Goal: Task Accomplishment & Management: Complete application form

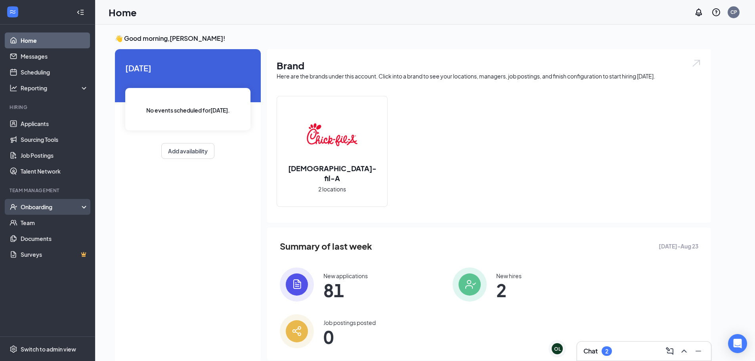
click at [65, 206] on div "Onboarding" at bounding box center [51, 207] width 61 height 8
click at [41, 225] on link "Overview" at bounding box center [55, 223] width 68 height 16
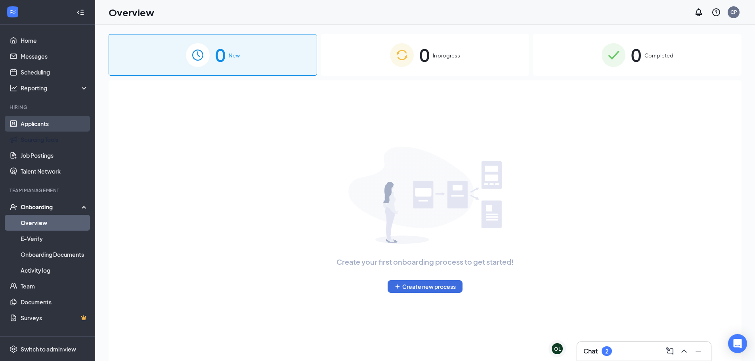
click at [44, 125] on link "Applicants" at bounding box center [55, 124] width 68 height 16
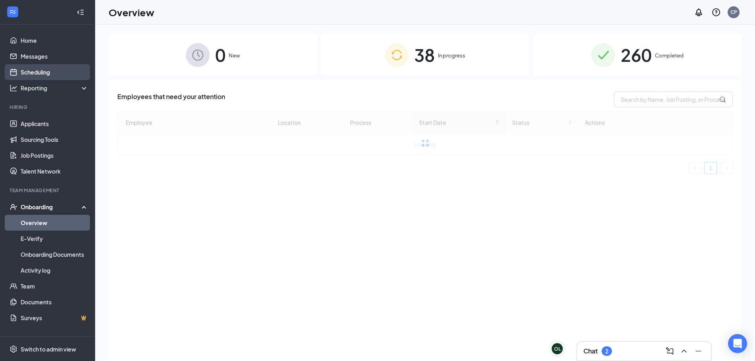
click at [51, 67] on link "Scheduling" at bounding box center [55, 72] width 68 height 16
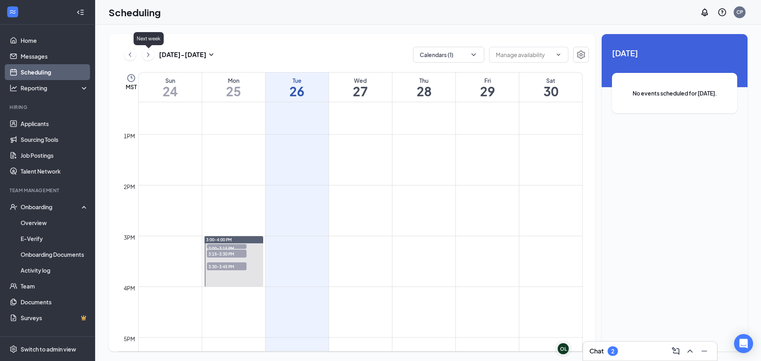
click at [148, 53] on icon "ChevronRight" at bounding box center [148, 55] width 8 height 10
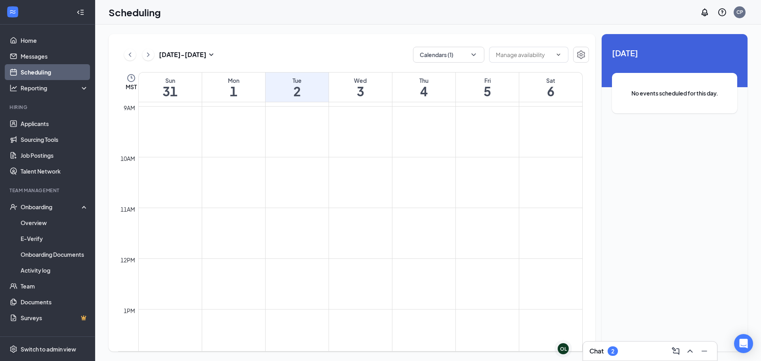
scroll to position [747, 0]
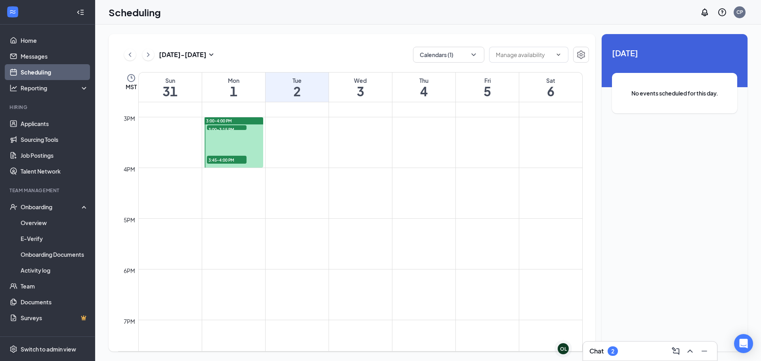
click at [230, 159] on span "3:45-4:00 PM" at bounding box center [227, 160] width 40 height 8
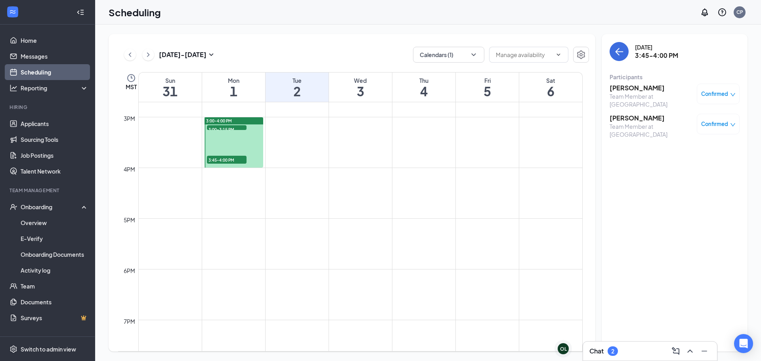
click at [238, 129] on span "3:00-3:15 PM" at bounding box center [227, 129] width 40 height 8
click at [214, 159] on span "3:45-4:00 PM" at bounding box center [227, 160] width 40 height 8
click at [230, 126] on span "3:00-3:15 PM" at bounding box center [227, 129] width 40 height 8
click at [611, 347] on div "2" at bounding box center [613, 352] width 10 height 10
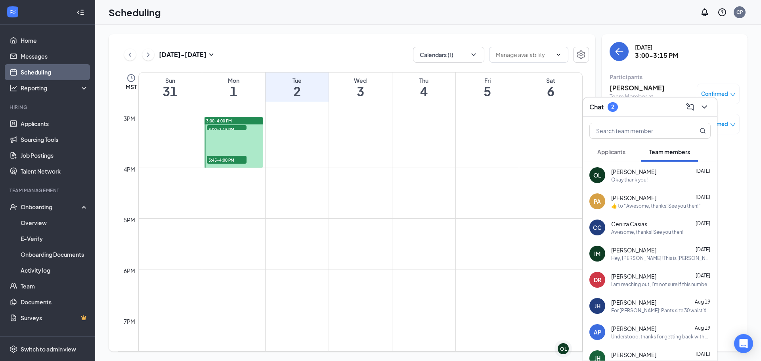
click at [628, 152] on button "Applicants" at bounding box center [612, 152] width 44 height 20
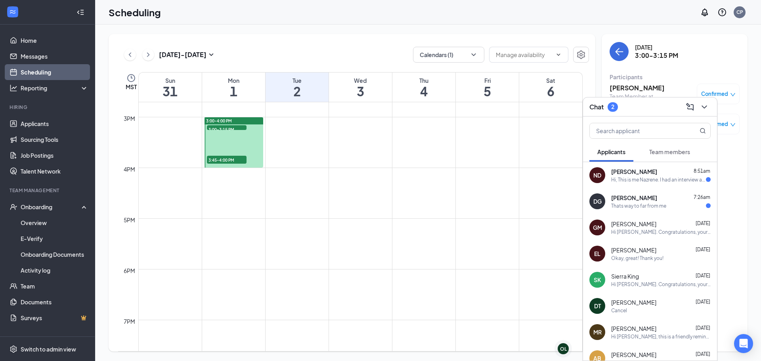
click at [678, 203] on div "Thats way to far from me" at bounding box center [661, 206] width 100 height 7
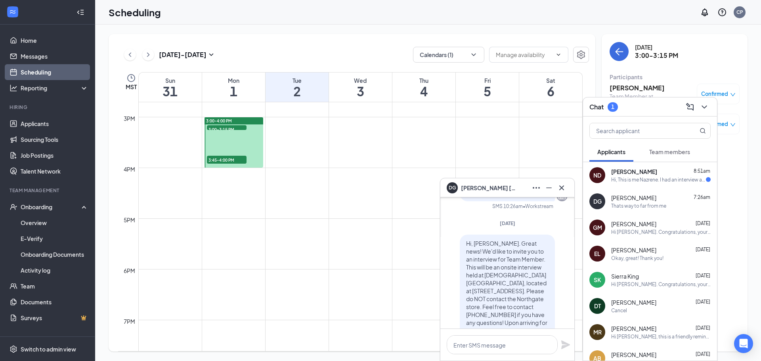
scroll to position [-159, 0]
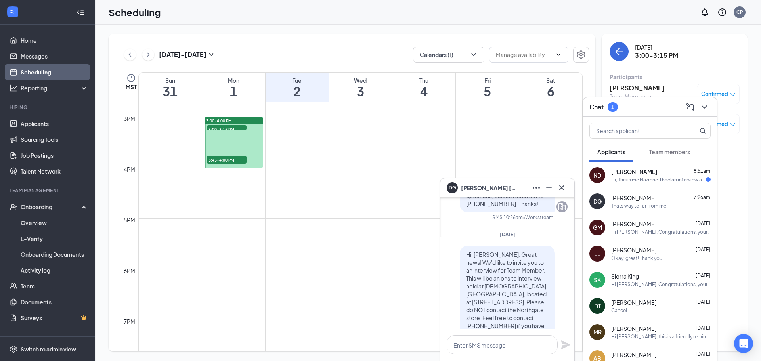
click at [511, 189] on div "[PERSON_NAME]" at bounding box center [507, 188] width 121 height 13
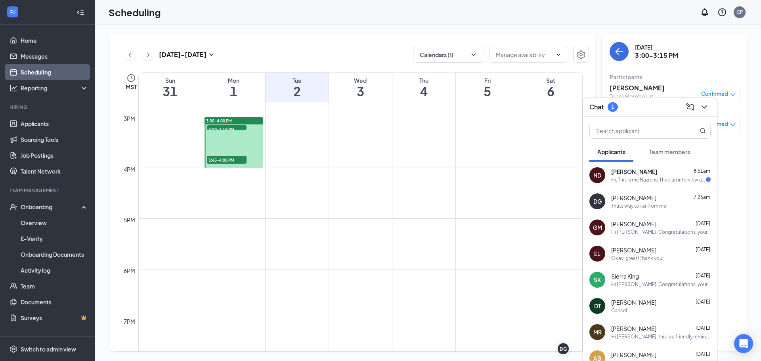
click at [220, 162] on span "3:45-4:00 PM" at bounding box center [227, 160] width 40 height 8
click at [644, 111] on div "Chat 1" at bounding box center [650, 107] width 121 height 12
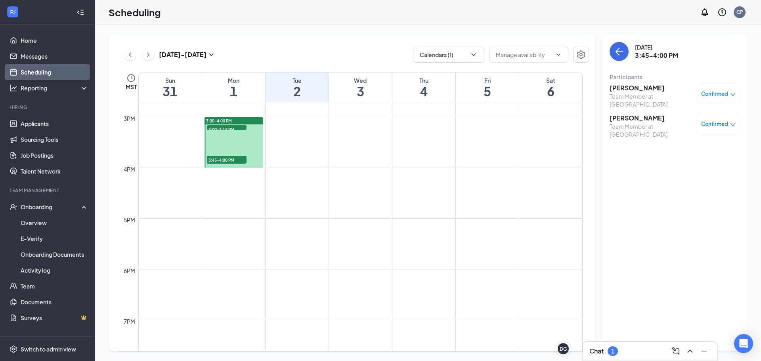
click at [238, 128] on span "3:00-3:15 PM" at bounding box center [227, 129] width 40 height 8
drag, startPoint x: 229, startPoint y: 160, endPoint x: 317, endPoint y: 196, distance: 95.4
click at [229, 160] on span "3:45-4:00 PM" at bounding box center [227, 160] width 40 height 8
click at [610, 349] on div "1" at bounding box center [613, 352] width 10 height 10
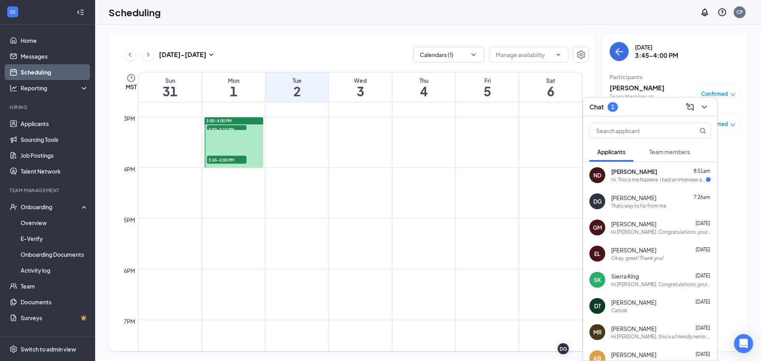
click at [618, 196] on span "[PERSON_NAME]" at bounding box center [633, 198] width 45 height 8
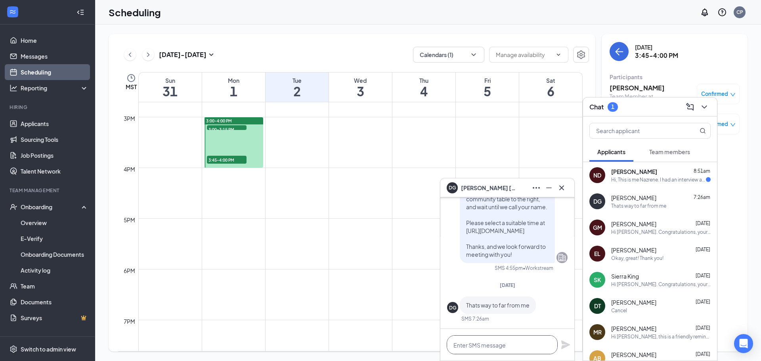
click at [538, 350] on textarea at bounding box center [502, 344] width 111 height 19
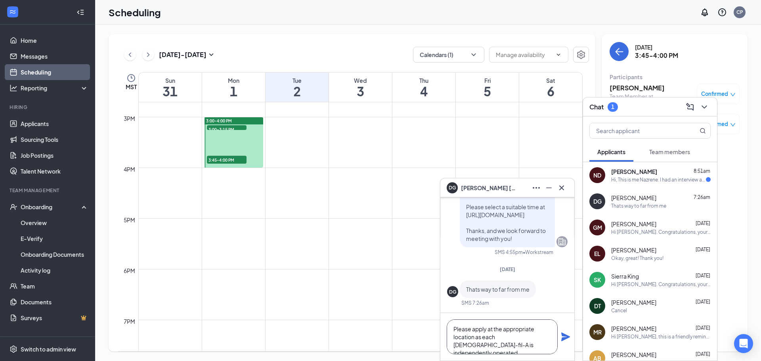
type textarea "Please apply at the appropriate location as each [DEMOGRAPHIC_DATA]-fil-A is in…"
click at [566, 337] on icon "Plane" at bounding box center [565, 337] width 9 height 9
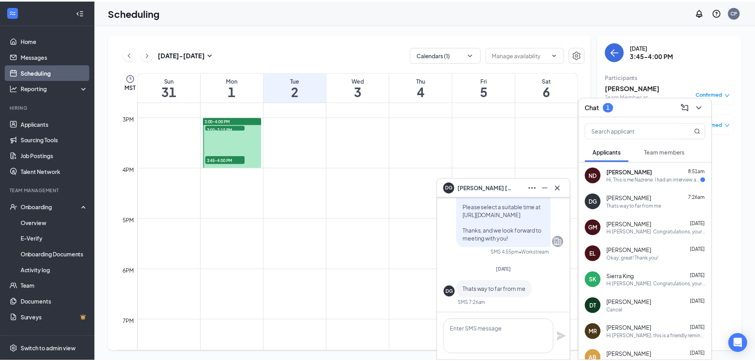
scroll to position [0, 0]
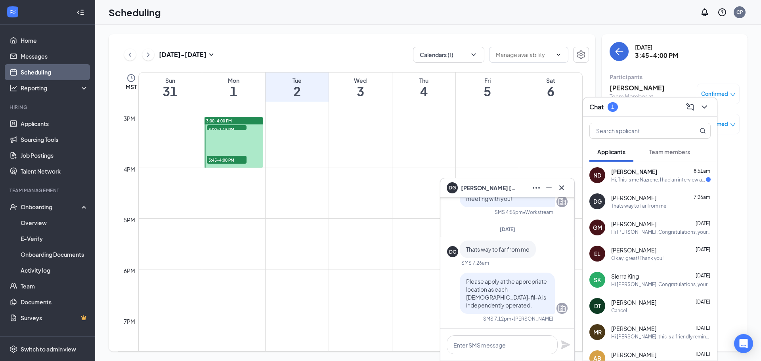
click at [525, 192] on div "[PERSON_NAME]" at bounding box center [507, 188] width 121 height 13
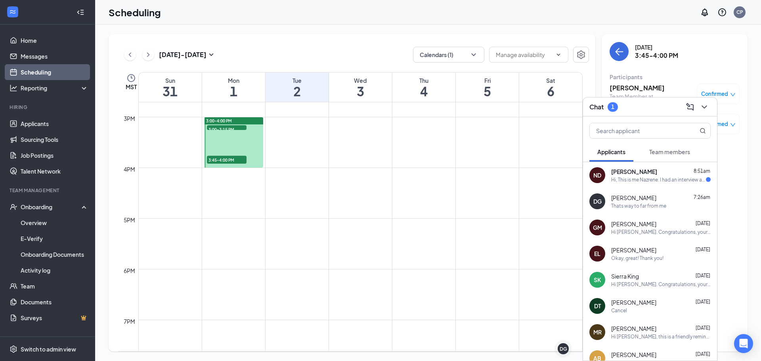
click at [664, 102] on div "Chat 1" at bounding box center [650, 107] width 121 height 12
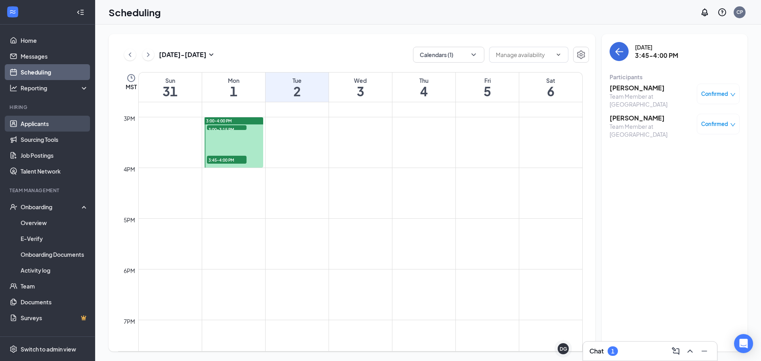
click at [69, 123] on link "Applicants" at bounding box center [55, 124] width 68 height 16
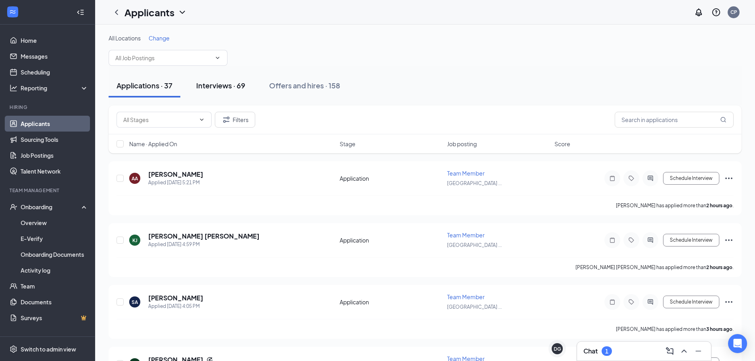
click at [226, 87] on div "Interviews · 69" at bounding box center [220, 85] width 49 height 10
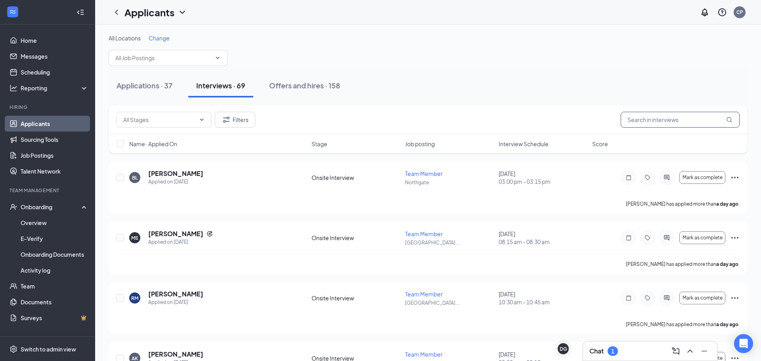
click at [651, 116] on input "text" at bounding box center [680, 120] width 119 height 16
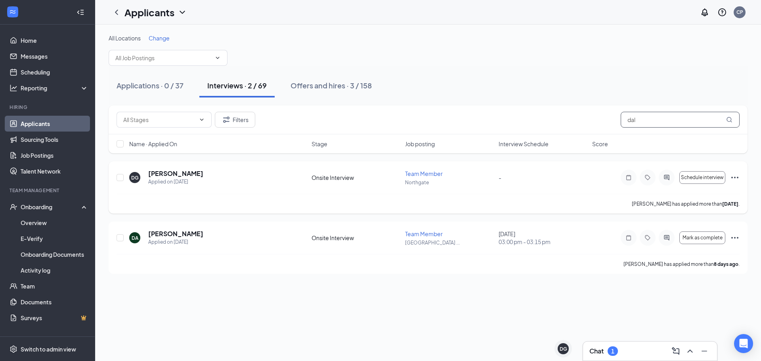
type input "dal"
click at [196, 176] on h5 "[PERSON_NAME]" at bounding box center [175, 173] width 55 height 9
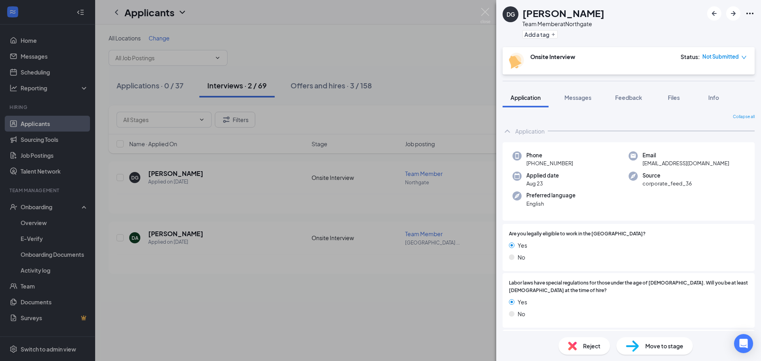
click at [584, 345] on span "Reject" at bounding box center [591, 346] width 17 height 9
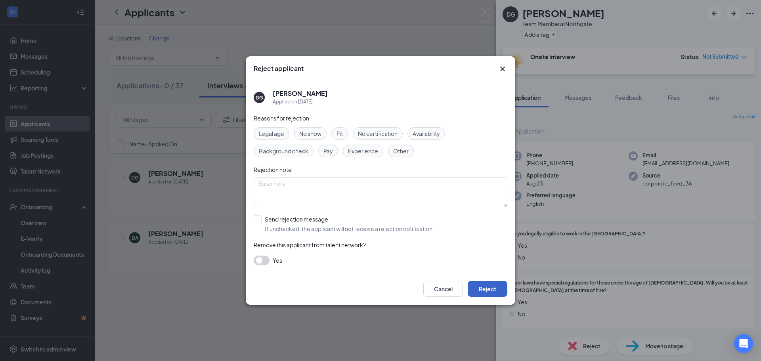
click at [487, 293] on button "Reject" at bounding box center [488, 289] width 40 height 16
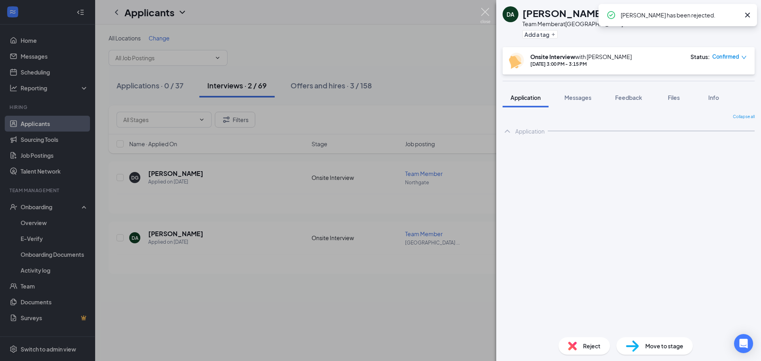
click at [487, 14] on img at bounding box center [486, 15] width 10 height 15
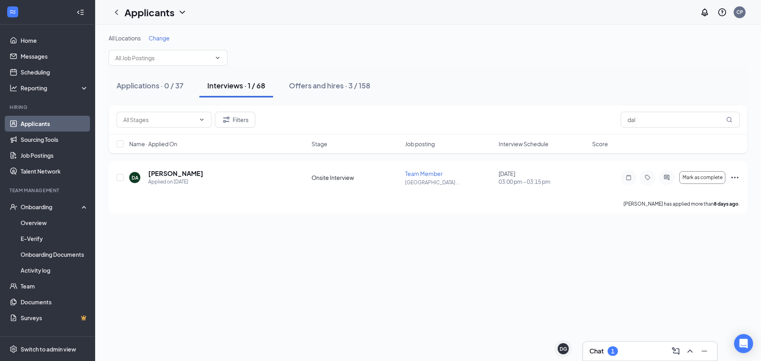
click at [52, 123] on link "Applicants" at bounding box center [55, 124] width 68 height 16
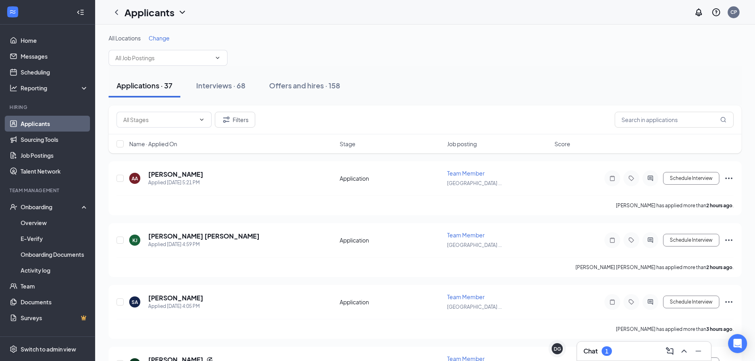
click at [642, 353] on div "Chat 1" at bounding box center [644, 351] width 121 height 13
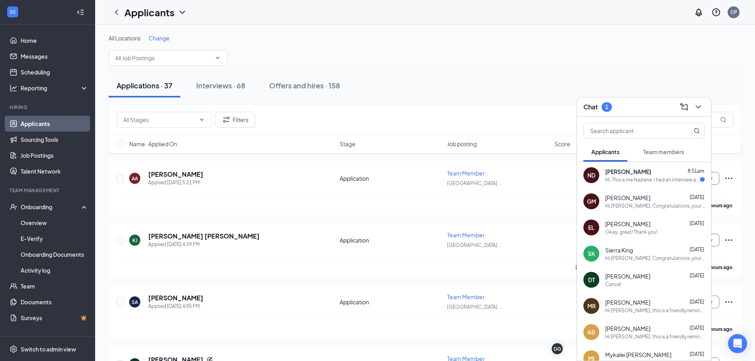
click at [651, 181] on div "Hi, This is me Nazrene. I had an interview about a week ago and I was just wond…" at bounding box center [652, 179] width 95 height 7
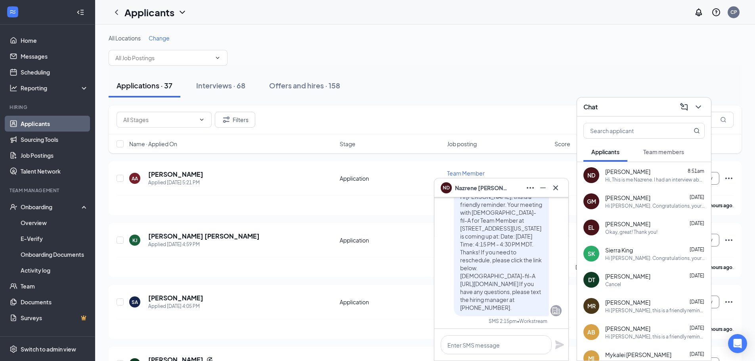
scroll to position [-79, 0]
click at [515, 187] on div "ND [PERSON_NAME]" at bounding box center [501, 188] width 121 height 13
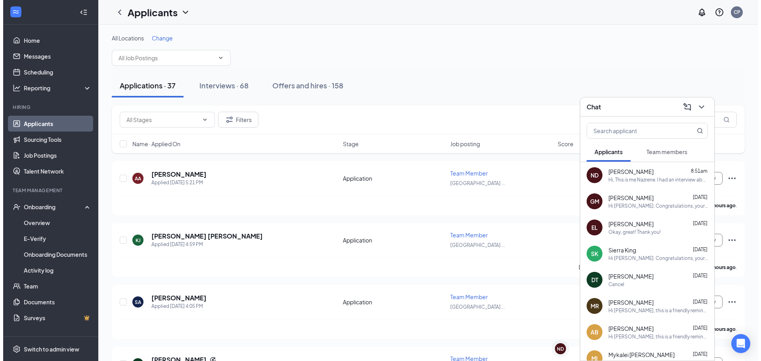
scroll to position [0, 0]
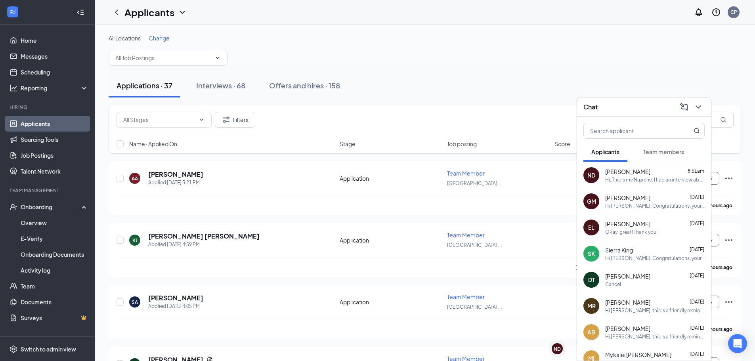
click at [660, 107] on div "Chat" at bounding box center [644, 107] width 121 height 12
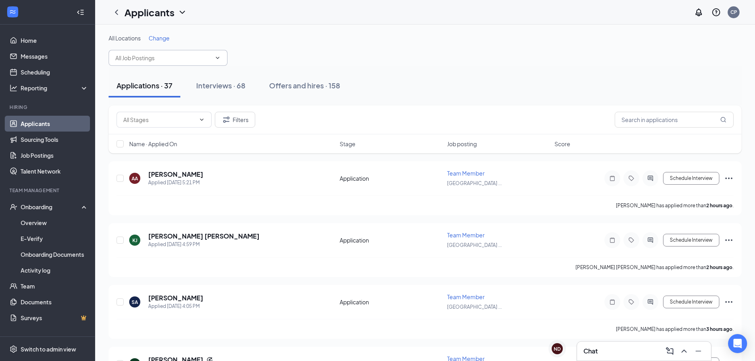
click at [169, 61] on input "text" at bounding box center [163, 58] width 96 height 9
click at [167, 94] on div "Team Member ([GEOGRAPHIC_DATA])" at bounding box center [159, 89] width 100 height 9
type input "Team Member ([GEOGRAPHIC_DATA])"
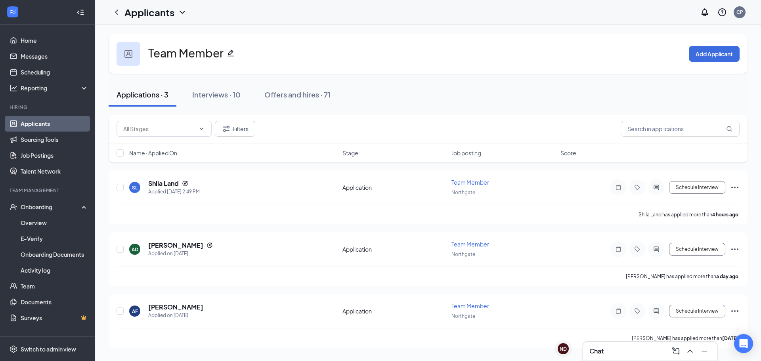
click at [166, 155] on span "Name · Applied On" at bounding box center [153, 153] width 48 height 8
click at [170, 245] on h5 "[PERSON_NAME]" at bounding box center [175, 245] width 55 height 9
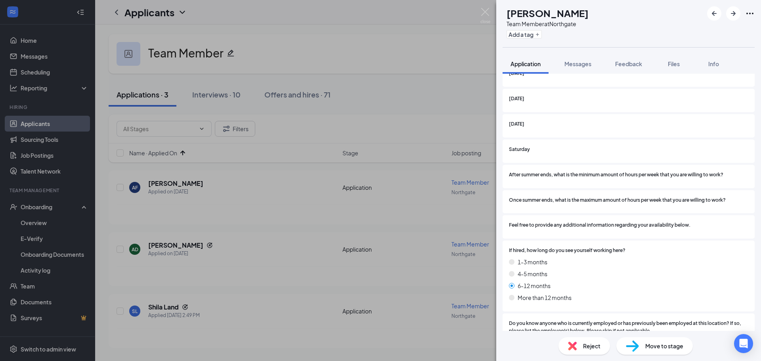
scroll to position [779, 0]
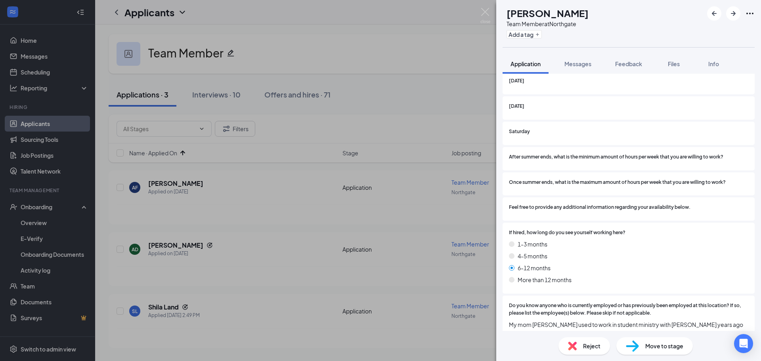
drag, startPoint x: 508, startPoint y: 319, endPoint x: 725, endPoint y: 319, distance: 216.5
click at [724, 319] on div "Do you know anyone who is currently employed or has previously been employed at…" at bounding box center [629, 316] width 252 height 40
click at [725, 320] on span "My mom [PERSON_NAME] used to work in student ministry with [PERSON_NAME] years …" at bounding box center [629, 324] width 240 height 9
click at [485, 12] on img at bounding box center [486, 15] width 10 height 15
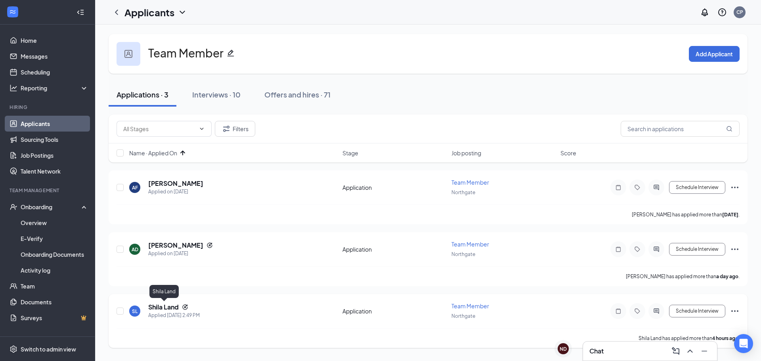
click at [168, 309] on h5 "Shila Land" at bounding box center [163, 307] width 31 height 9
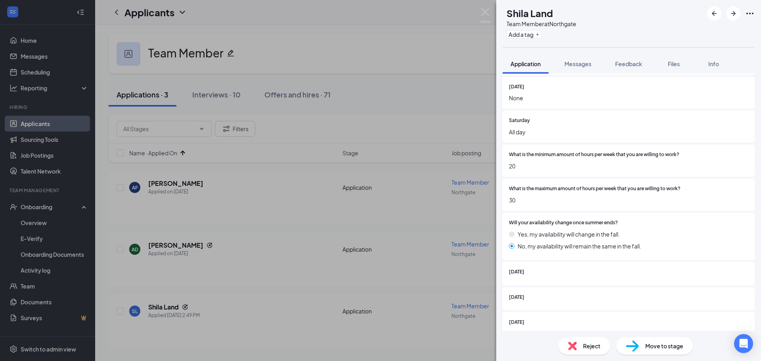
scroll to position [515, 0]
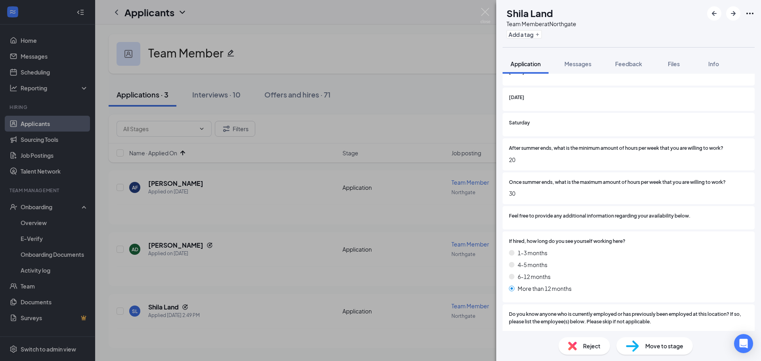
click at [597, 348] on span "Reject" at bounding box center [591, 346] width 17 height 9
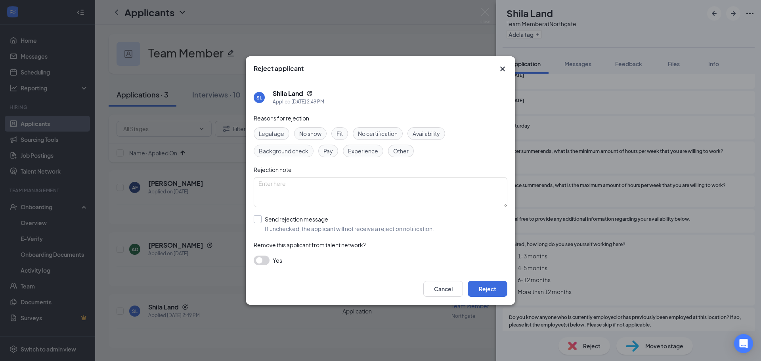
click at [255, 220] on input "Send rejection message If unchecked, the applicant will not receive a rejection…" at bounding box center [344, 223] width 180 height 17
checkbox input "true"
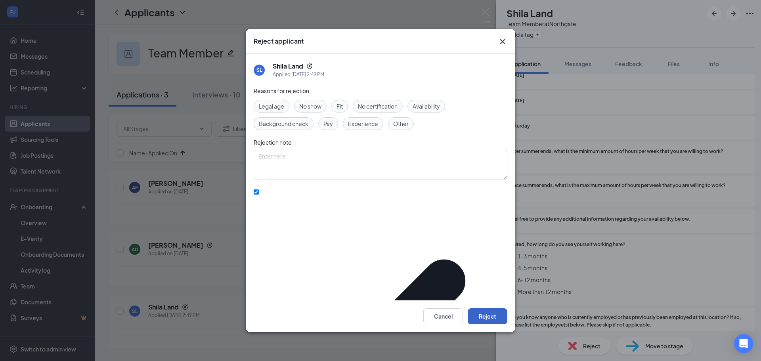
click at [500, 315] on button "Reject" at bounding box center [488, 316] width 40 height 16
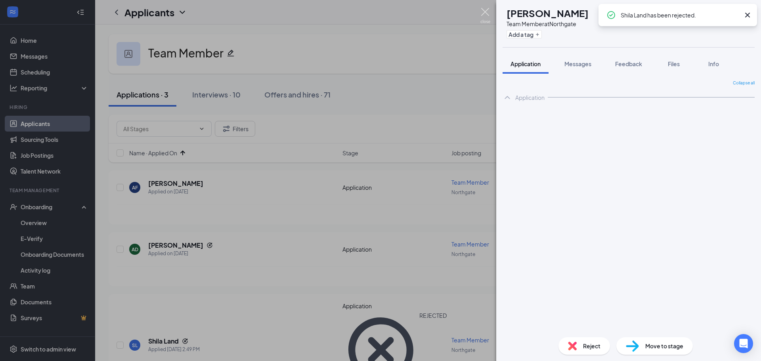
click at [485, 11] on img at bounding box center [486, 15] width 10 height 15
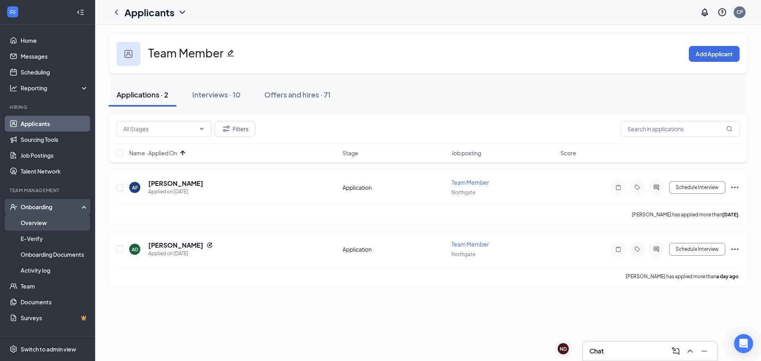
click at [75, 223] on link "Overview" at bounding box center [55, 223] width 68 height 16
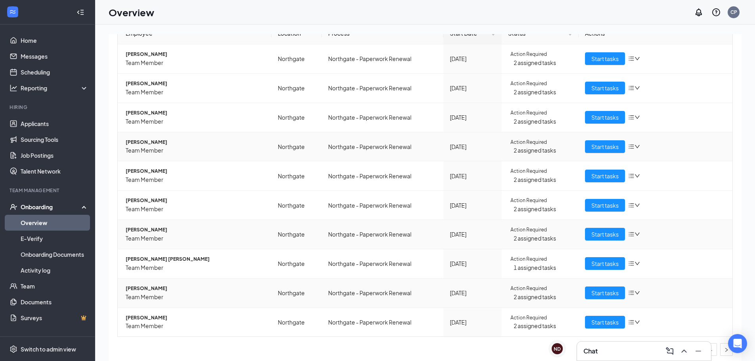
scroll to position [36, 0]
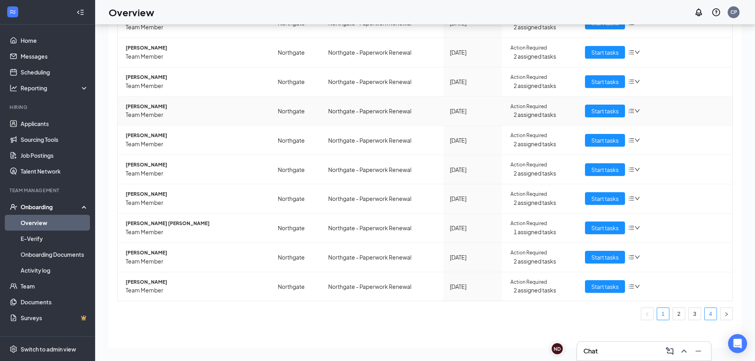
click at [705, 312] on link "4" at bounding box center [711, 314] width 12 height 12
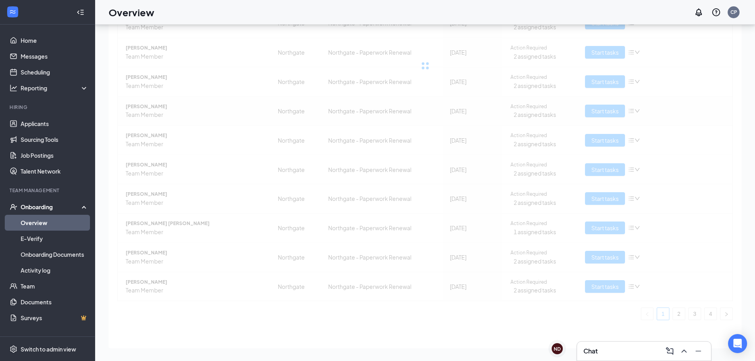
scroll to position [31, 0]
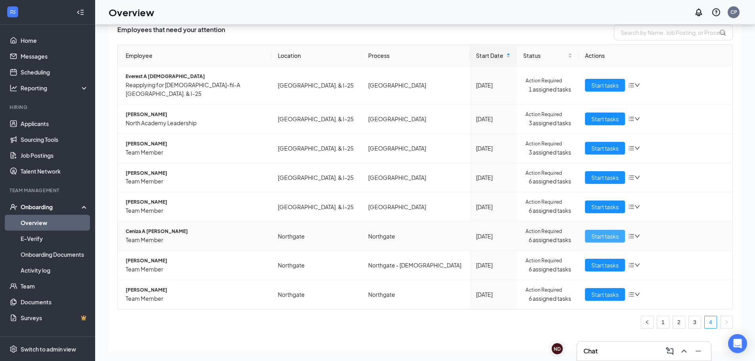
click at [610, 232] on span "Start tasks" at bounding box center [605, 236] width 27 height 9
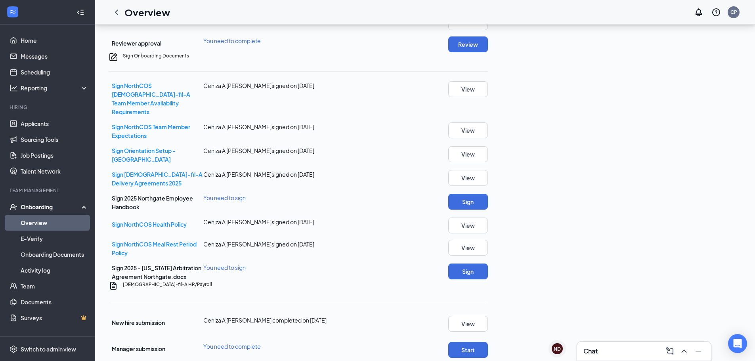
scroll to position [317, 0]
click at [488, 52] on button "Review" at bounding box center [468, 44] width 40 height 16
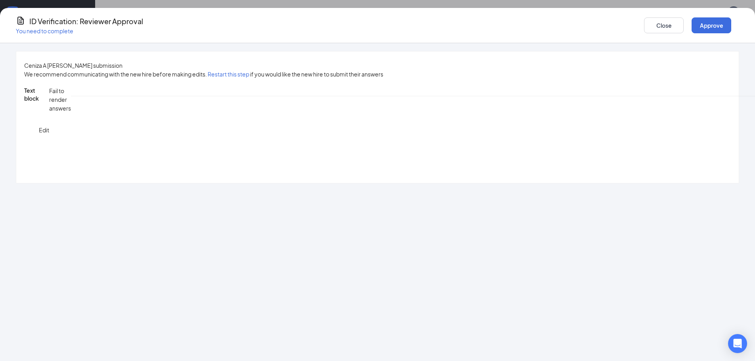
click at [692, 26] on button "Approve" at bounding box center [712, 25] width 40 height 16
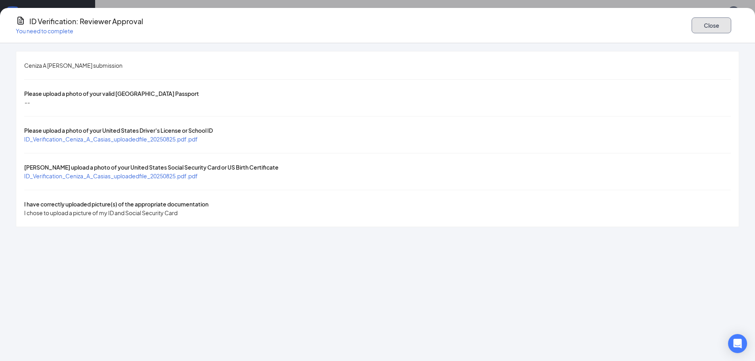
click at [692, 24] on button "Close" at bounding box center [712, 25] width 40 height 16
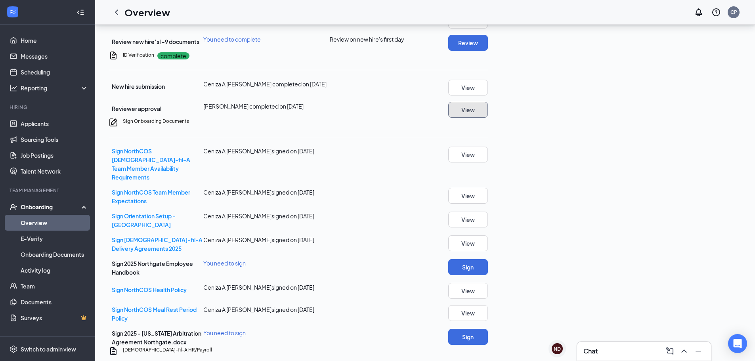
scroll to position [238, 0]
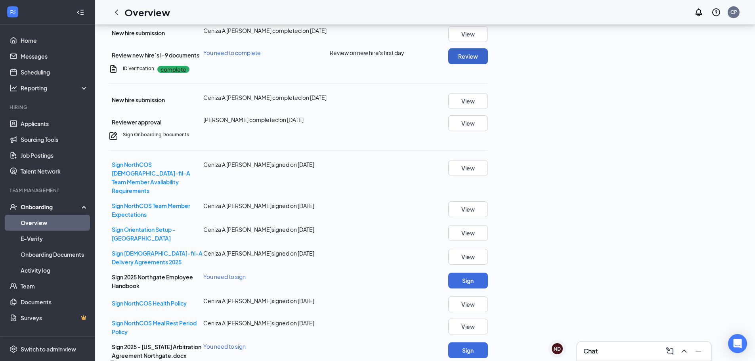
click at [488, 64] on button "Review" at bounding box center [468, 56] width 40 height 16
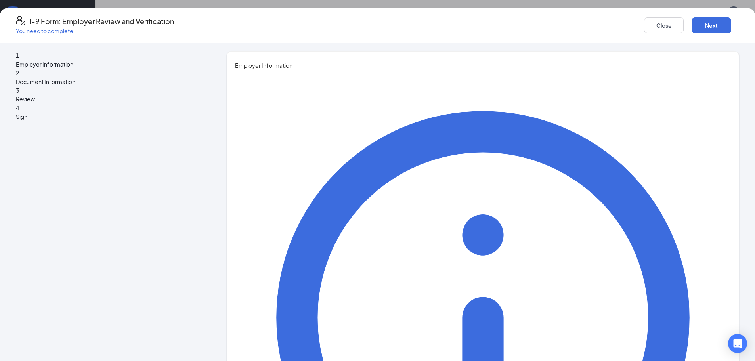
type input "Caleb"
type input "[PERSON_NAME]"
type input "Director"
click at [692, 28] on button "Next" at bounding box center [712, 25] width 40 height 16
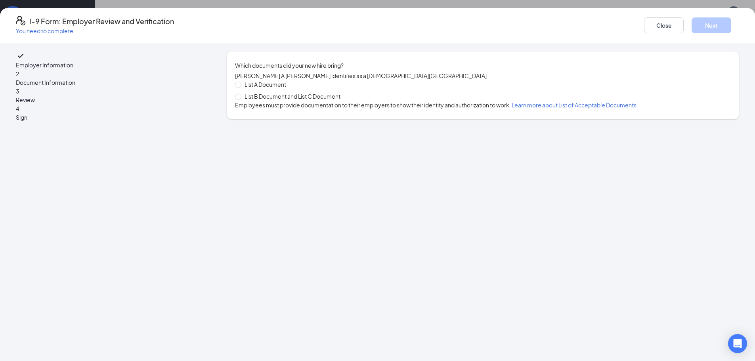
click at [294, 109] on div "List A Document List B Document and List C Document Employees must provide docu…" at bounding box center [483, 94] width 496 height 29
click at [296, 101] on span "List B Document and List C Document" at bounding box center [292, 96] width 102 height 9
click at [241, 99] on input "List B Document and List C Document" at bounding box center [238, 97] width 6 height 6
radio input "true"
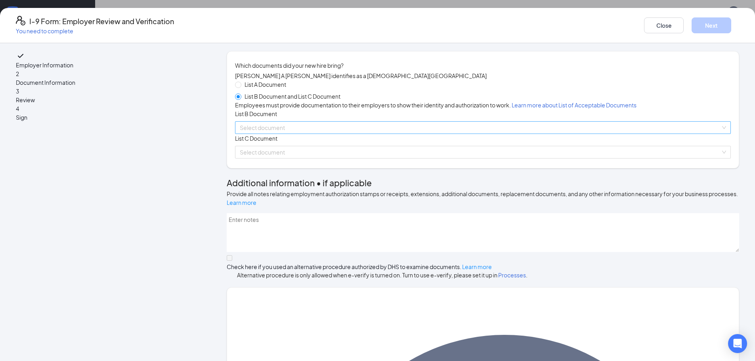
click at [385, 134] on input "search" at bounding box center [480, 128] width 481 height 12
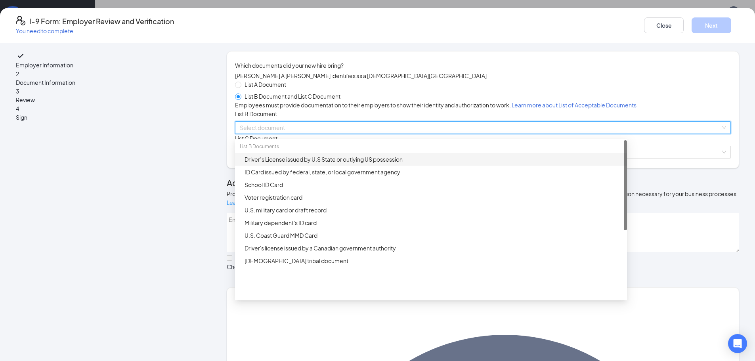
click at [330, 164] on div "Driver’s License issued by U.S State or outlying US possession" at bounding box center [434, 159] width 378 height 9
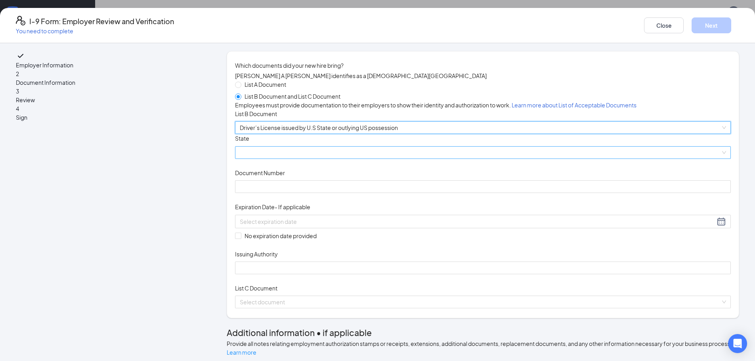
click at [340, 159] on span at bounding box center [483, 153] width 487 height 12
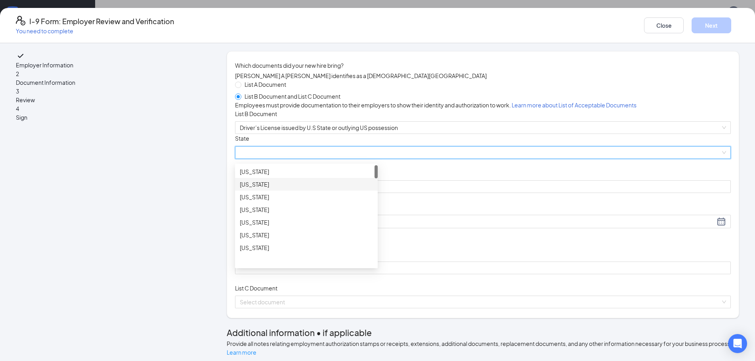
scroll to position [79, 0]
click at [294, 182] on div "[US_STATE]" at bounding box center [306, 178] width 133 height 9
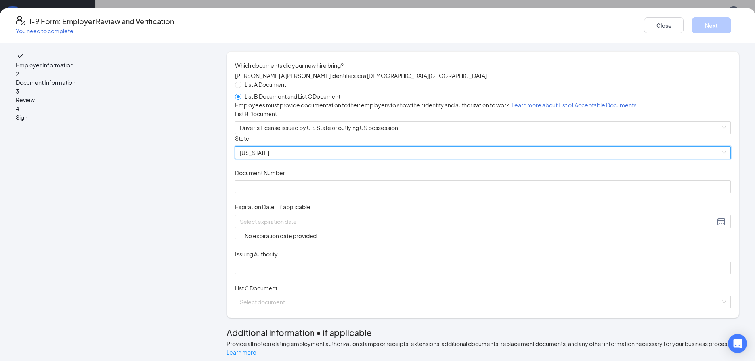
click at [307, 159] on span "[US_STATE]" at bounding box center [483, 153] width 487 height 12
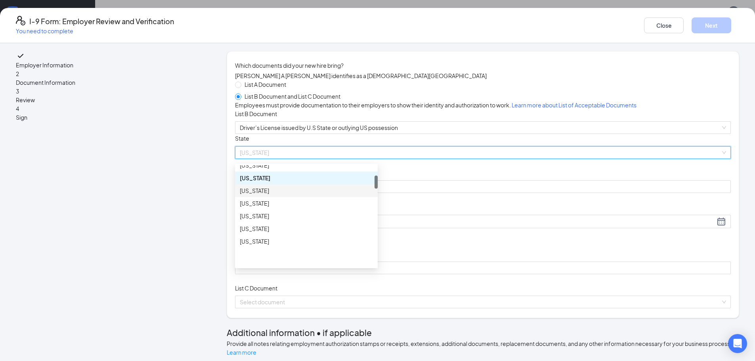
click at [299, 197] on div "[US_STATE]" at bounding box center [306, 190] width 143 height 13
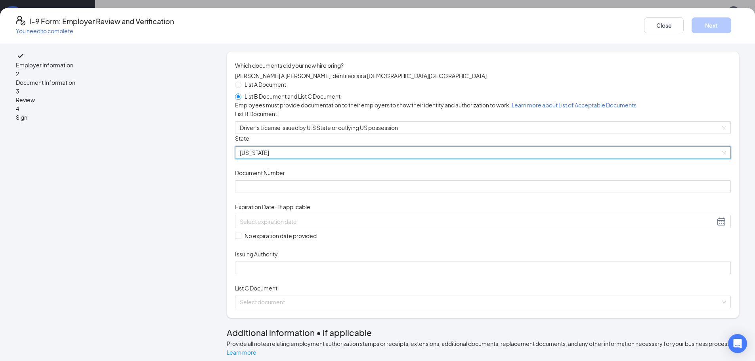
click at [555, 250] on div "Document Title Driver’s License issued by [DEMOGRAPHIC_DATA] State or outlying …" at bounding box center [483, 204] width 496 height 140
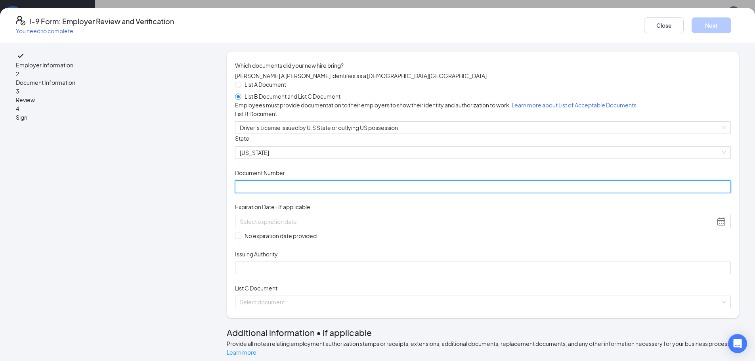
click at [335, 193] on input "Document Number" at bounding box center [483, 186] width 496 height 13
paste input "[PHONE_NUMBER]"
type input "[PHONE_NUMBER]"
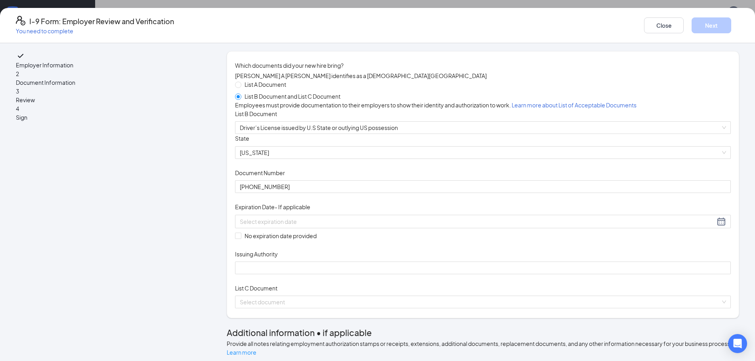
click at [487, 255] on div "Document Title Driver’s License issued by U.S State or outlying US possession S…" at bounding box center [483, 204] width 496 height 140
click at [397, 226] on div at bounding box center [483, 222] width 487 height 10
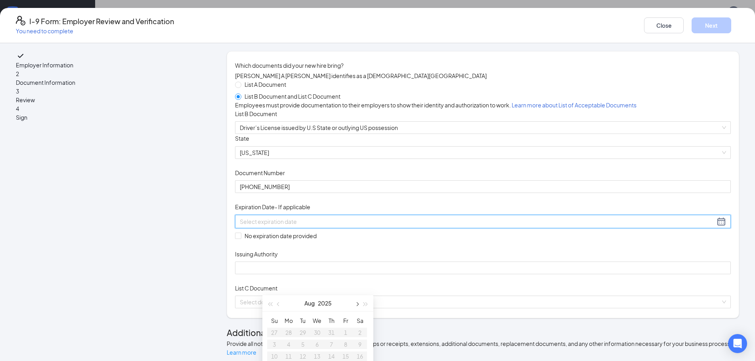
click at [357, 305] on span "button" at bounding box center [357, 305] width 4 height 4
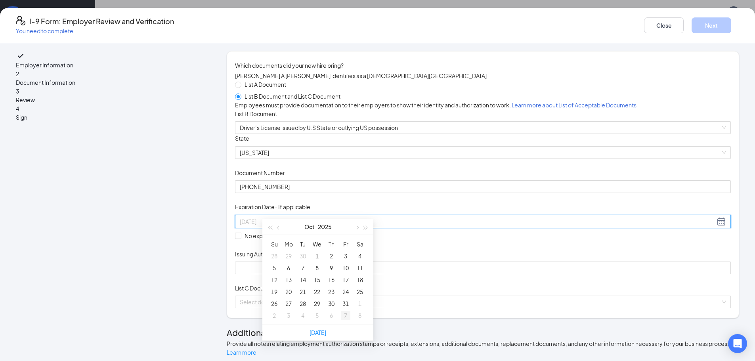
scroll to position [317, 0]
type input "[DATE]"
click at [284, 267] on td "6" at bounding box center [289, 265] width 14 height 12
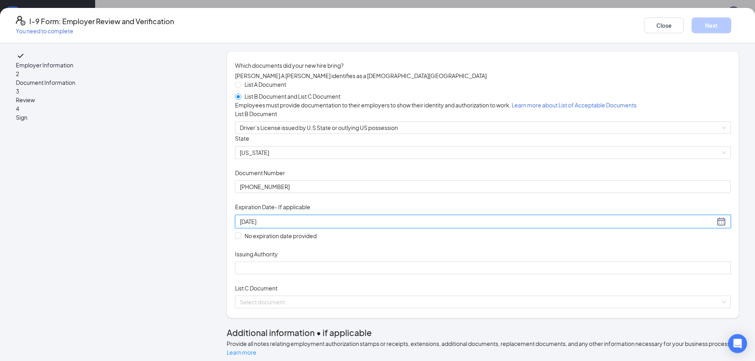
click at [593, 274] on div "Document Title Driver’s License issued by U.S State or outlying US possession S…" at bounding box center [483, 204] width 496 height 140
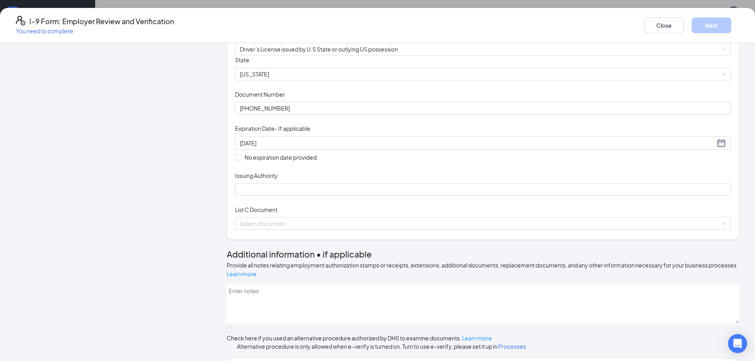
scroll to position [79, 0]
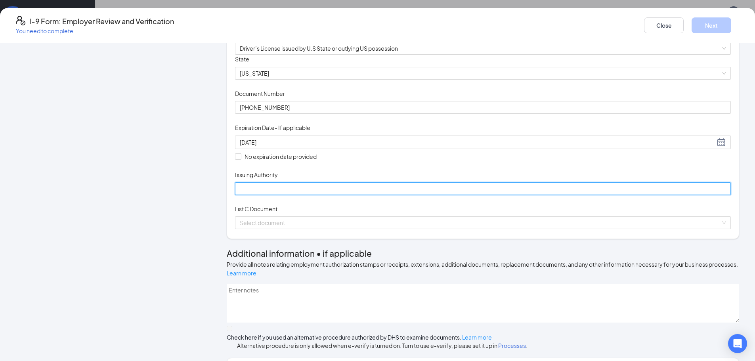
click at [321, 195] on input "Issuing Authority" at bounding box center [483, 188] width 496 height 13
type input "[US_STATE]"
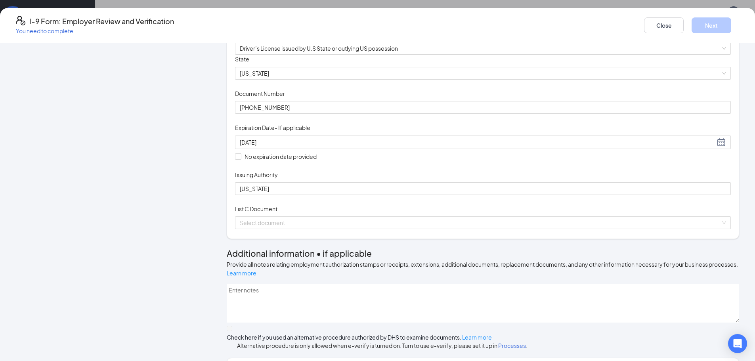
click at [479, 195] on div "Document Title Driver’s License issued by U.S State or outlying US possession S…" at bounding box center [483, 125] width 496 height 140
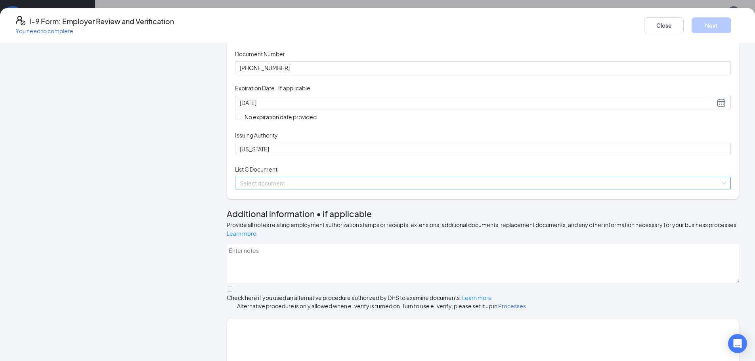
click at [388, 189] on input "search" at bounding box center [480, 183] width 481 height 12
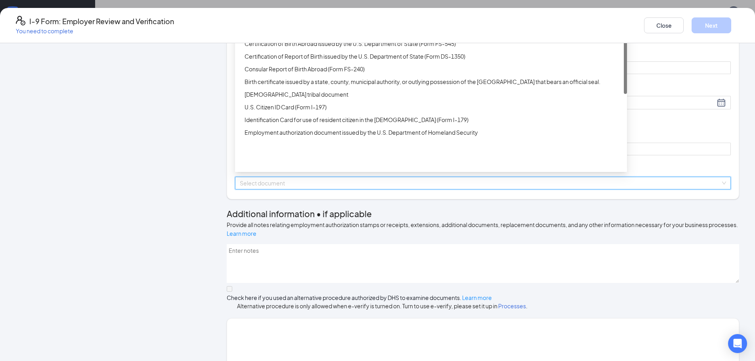
click at [357, 35] on div "Unrestricted Social Security Card" at bounding box center [434, 31] width 378 height 9
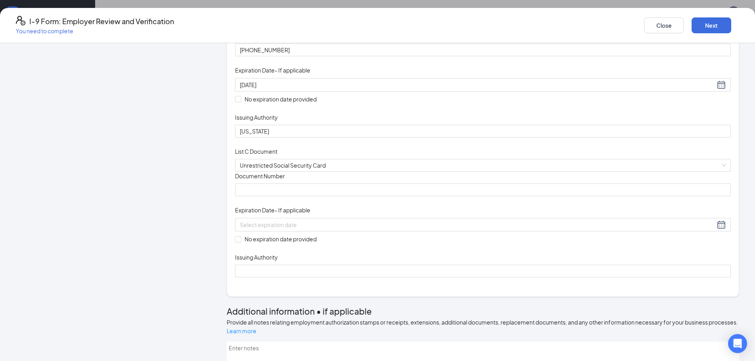
scroll to position [159, 0]
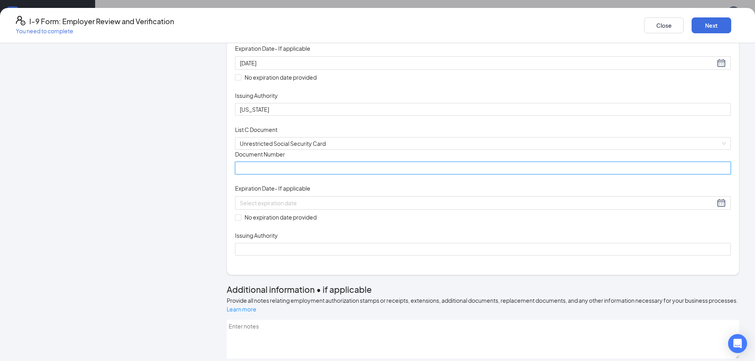
click at [343, 174] on input "Document Number" at bounding box center [483, 168] width 496 height 13
type input "650347288"
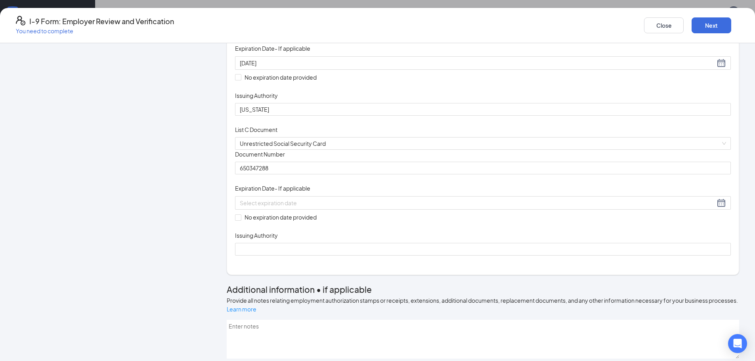
click at [435, 256] on div "Document Title Unrestricted Social Security Card Document Number 650347288 Expi…" at bounding box center [483, 203] width 496 height 106
click at [241, 220] on input "No expiration date provided" at bounding box center [238, 218] width 6 height 6
checkbox input "true"
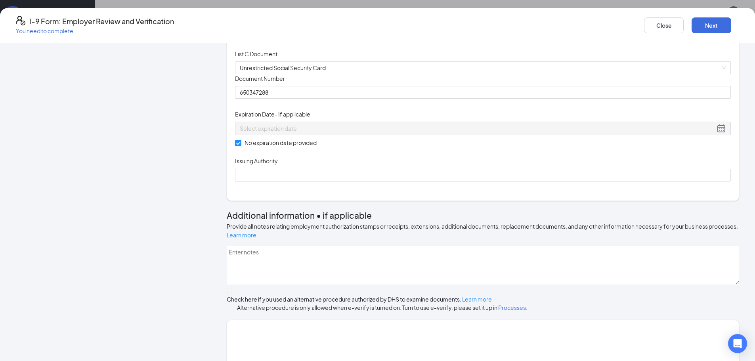
scroll to position [238, 0]
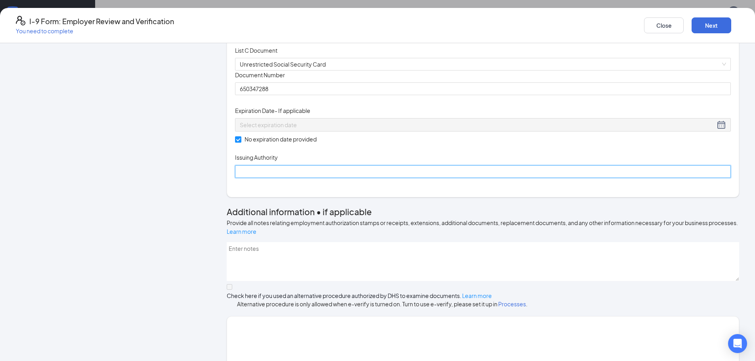
click at [351, 178] on input "Issuing Authority" at bounding box center [483, 171] width 496 height 13
type input "SSA"
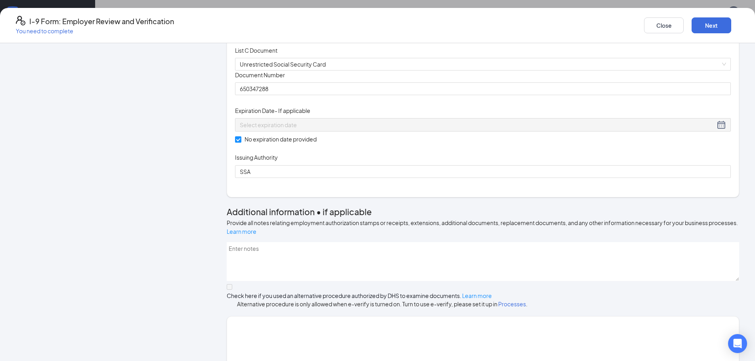
drag, startPoint x: 541, startPoint y: 230, endPoint x: 577, endPoint y: 203, distance: 45.3
click at [541, 178] on div "Document Title Unrestricted Social Security Card Document Number 650347288 Expi…" at bounding box center [483, 124] width 496 height 107
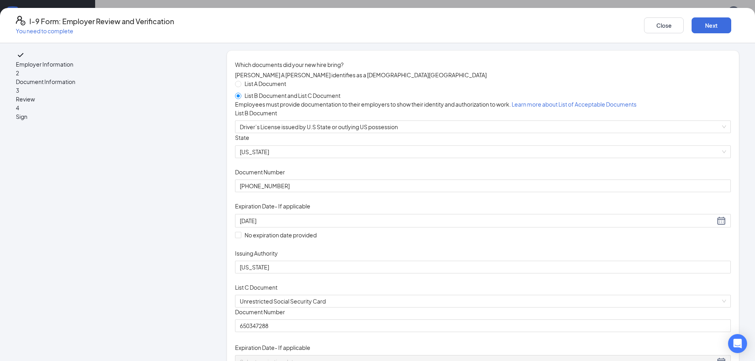
scroll to position [0, 0]
click at [692, 23] on button "Next" at bounding box center [712, 25] width 40 height 16
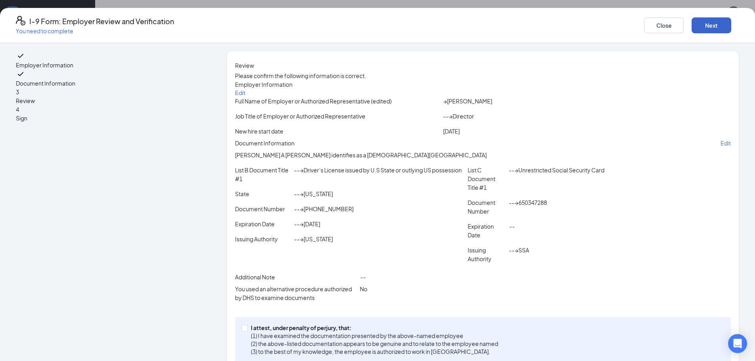
scroll to position [69, 0]
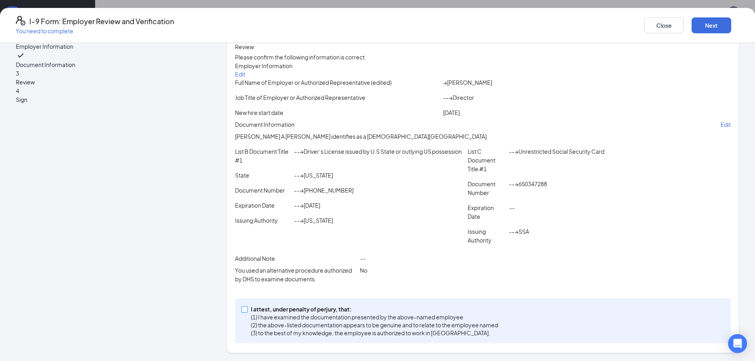
click at [247, 310] on input "I attest, under penalty of [PERSON_NAME], that: (1) I have examined the documen…" at bounding box center [244, 310] width 6 height 6
checkbox input "true"
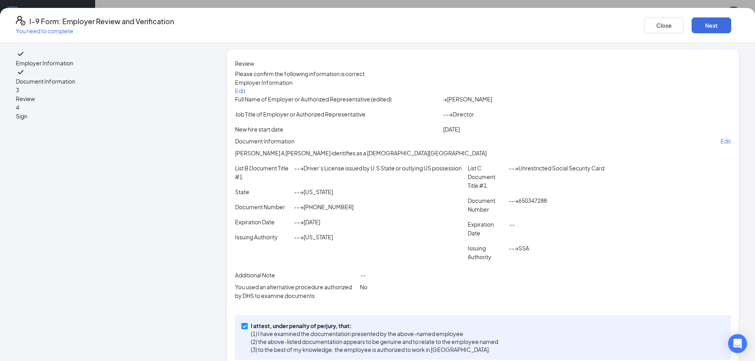
scroll to position [0, 0]
click at [692, 25] on button "Next" at bounding box center [712, 25] width 40 height 16
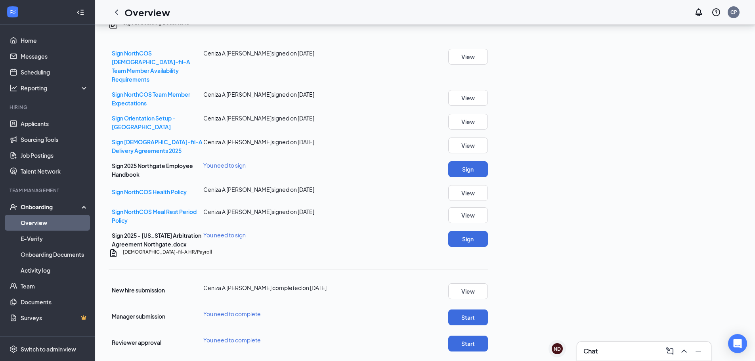
scroll to position [476, 0]
click at [488, 165] on button "Sign" at bounding box center [468, 169] width 40 height 16
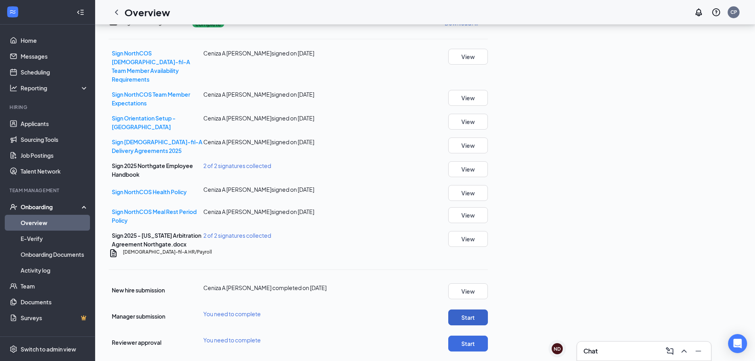
click at [488, 310] on button "Start" at bounding box center [468, 318] width 40 height 16
click at [488, 336] on button "Start" at bounding box center [468, 344] width 40 height 16
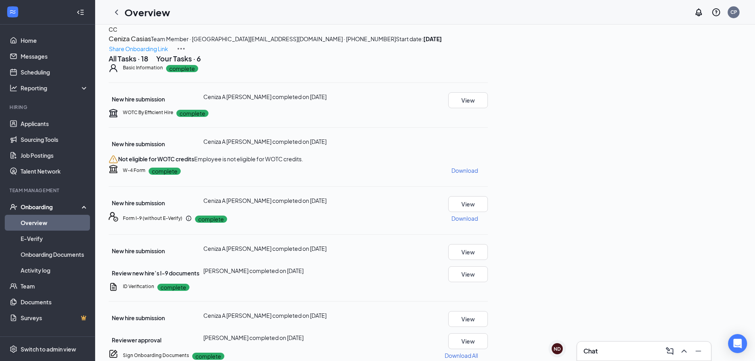
scroll to position [0, 0]
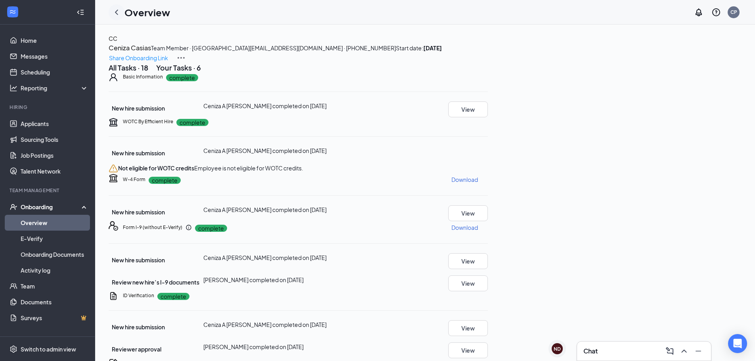
click at [119, 12] on icon "ChevronLeft" at bounding box center [117, 13] width 10 height 10
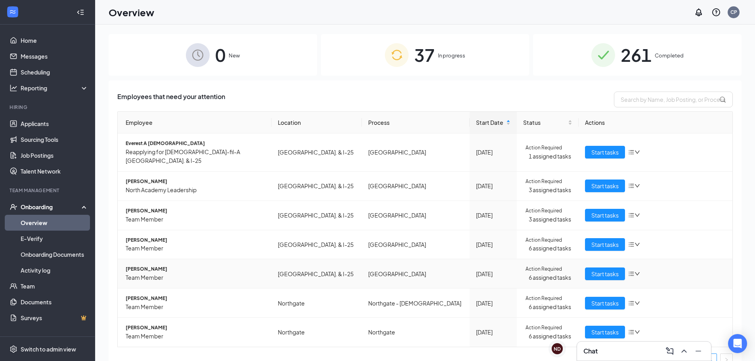
scroll to position [2, 0]
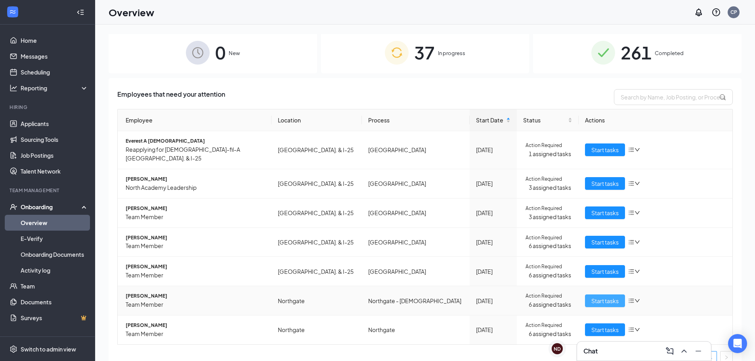
click at [596, 297] on span "Start tasks" at bounding box center [605, 301] width 27 height 9
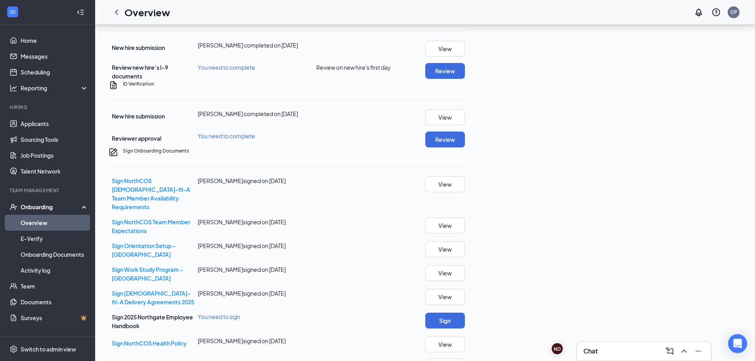
scroll to position [238, 0]
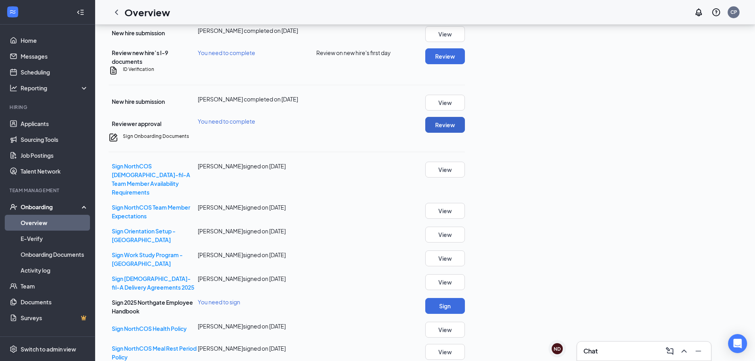
click at [465, 133] on button "Review" at bounding box center [445, 125] width 40 height 16
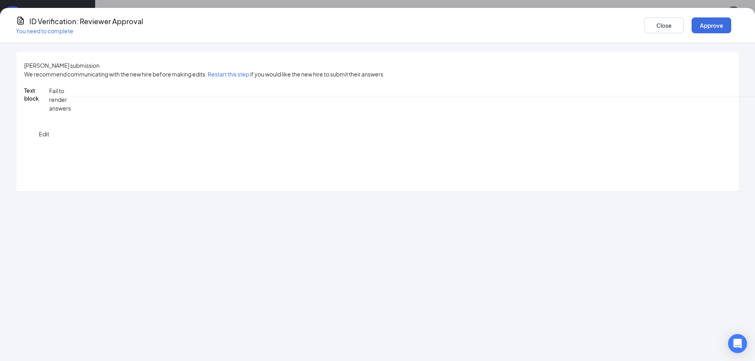
click at [692, 25] on button "Approve" at bounding box center [712, 25] width 40 height 16
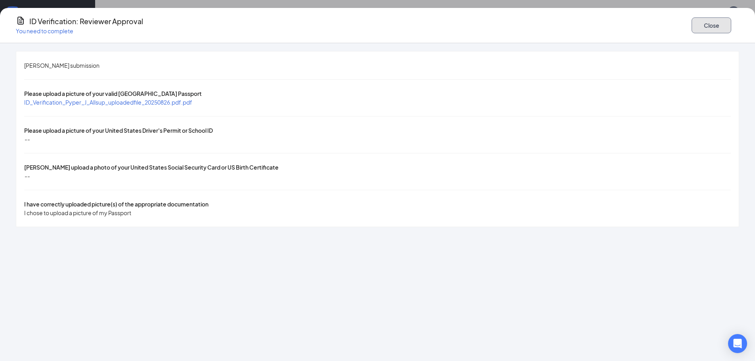
click at [692, 25] on button "Close" at bounding box center [712, 25] width 40 height 16
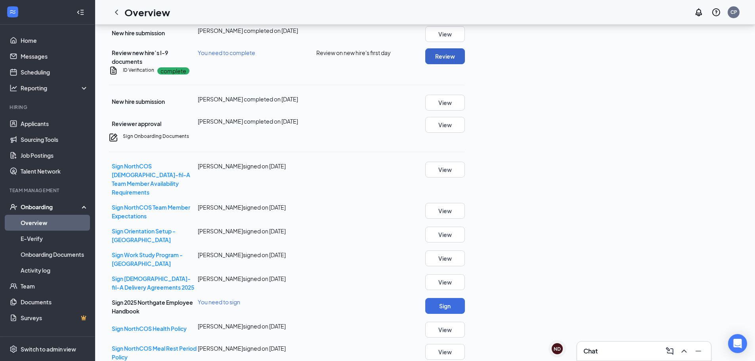
click at [465, 64] on button "Review" at bounding box center [445, 56] width 40 height 16
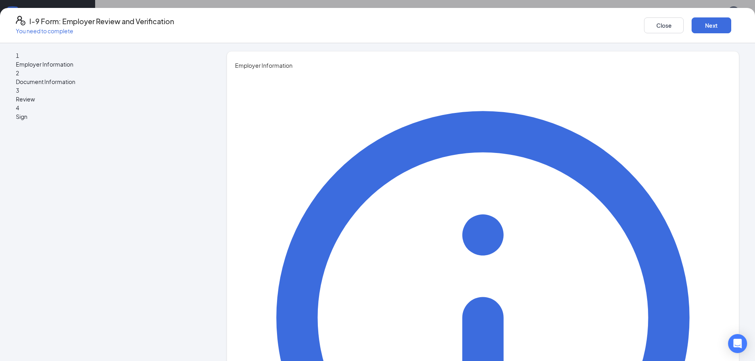
type input "Caleb"
type input "[PERSON_NAME]"
type input "Director"
drag, startPoint x: 395, startPoint y: 150, endPoint x: 417, endPoint y: 150, distance: 22.6
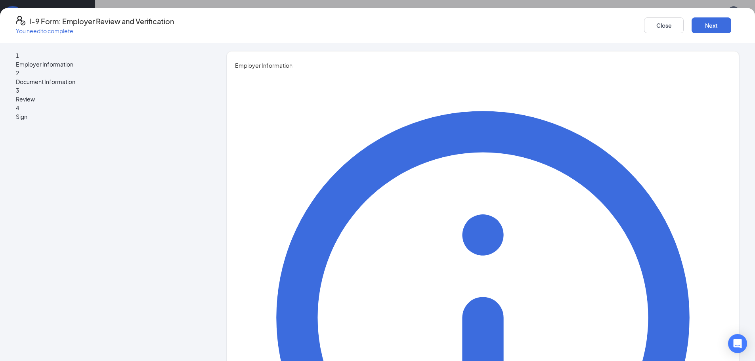
click at [692, 24] on button "Next" at bounding box center [712, 25] width 40 height 16
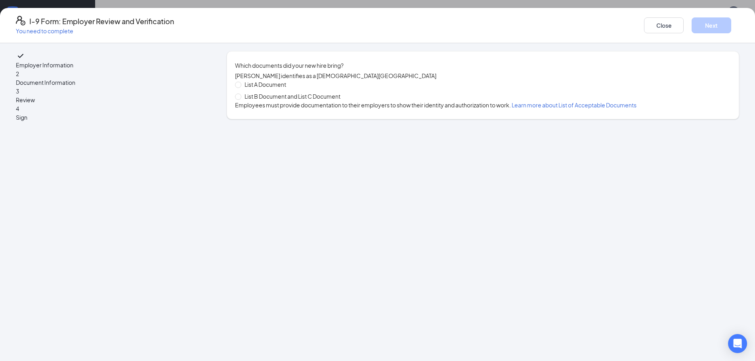
click at [308, 81] on div "Which documents did your new hire bring? [PERSON_NAME] identifies as a [DEMOGRA…" at bounding box center [483, 85] width 496 height 48
click at [289, 88] on span "List A Document" at bounding box center [265, 84] width 48 height 9
click at [241, 87] on input "List A Document" at bounding box center [238, 85] width 6 height 6
radio input "true"
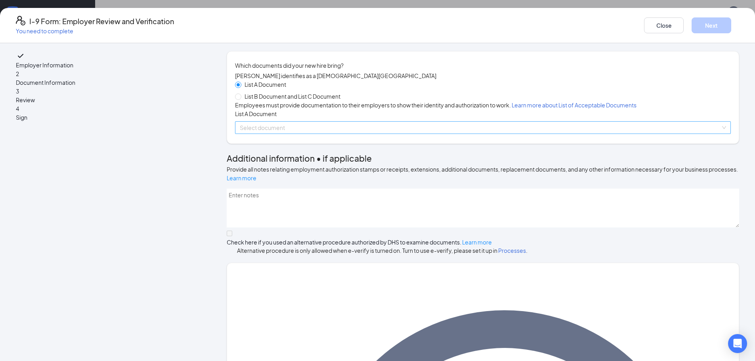
click at [341, 134] on input "search" at bounding box center [480, 128] width 481 height 12
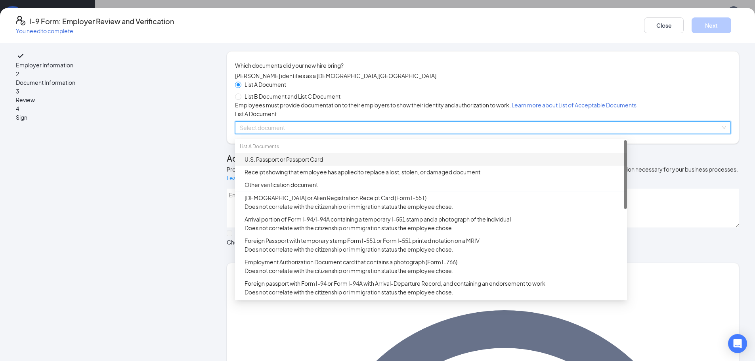
click at [322, 164] on div "U.S. Passport or Passport Card" at bounding box center [434, 159] width 378 height 9
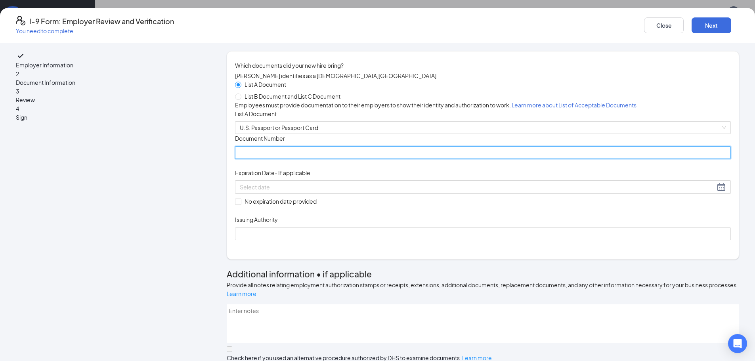
click at [372, 159] on input "Document Number" at bounding box center [483, 152] width 496 height 13
paste input "A36030681"
type input "A36030681"
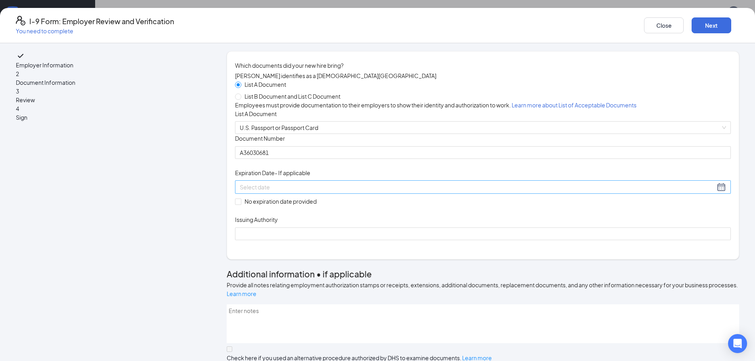
click at [399, 192] on div at bounding box center [483, 187] width 487 height 10
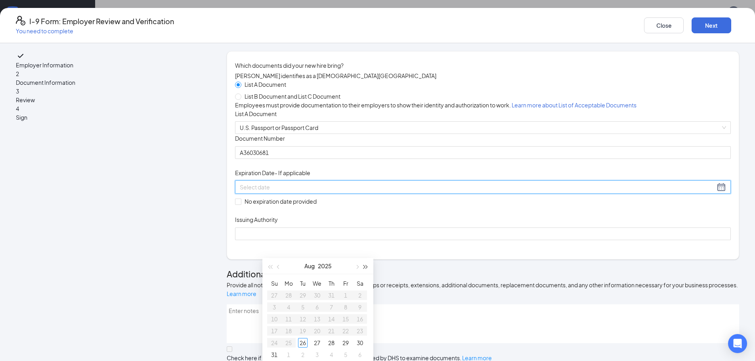
click at [364, 270] on button "button" at bounding box center [366, 266] width 9 height 16
click at [357, 268] on span "button" at bounding box center [357, 267] width 4 height 4
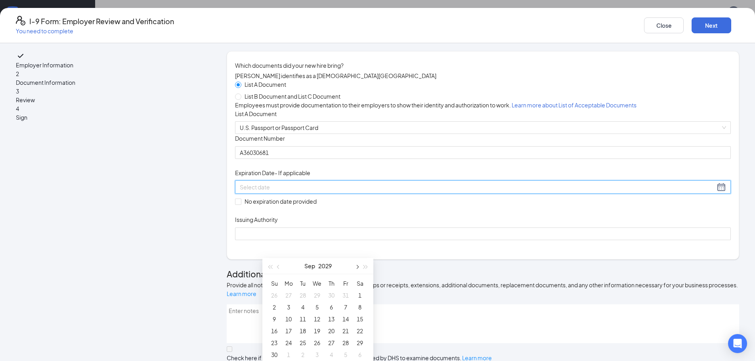
click at [357, 268] on span "button" at bounding box center [357, 267] width 4 height 4
click at [279, 266] on span "button" at bounding box center [279, 267] width 4 height 4
type input "[DATE]"
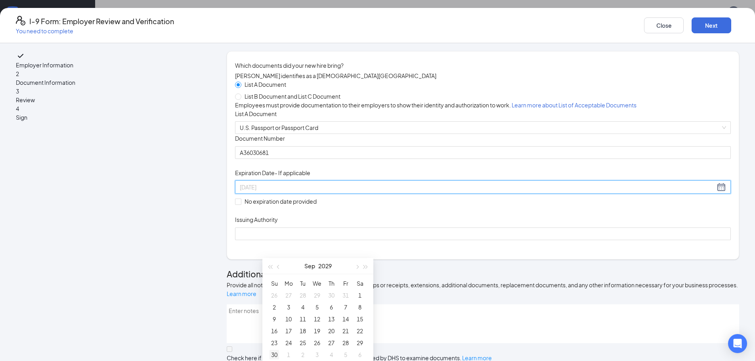
click at [275, 354] on div "30" at bounding box center [275, 355] width 10 height 10
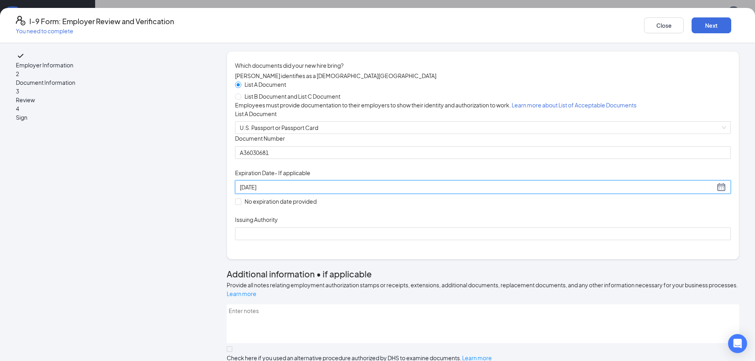
click at [494, 240] on div "Document Title U.S. Passport or Passport Card Document Number [PASSPORT] Expira…" at bounding box center [483, 187] width 496 height 106
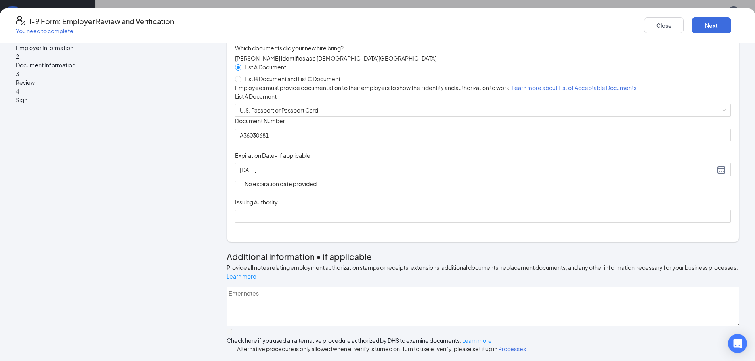
scroll to position [40, 0]
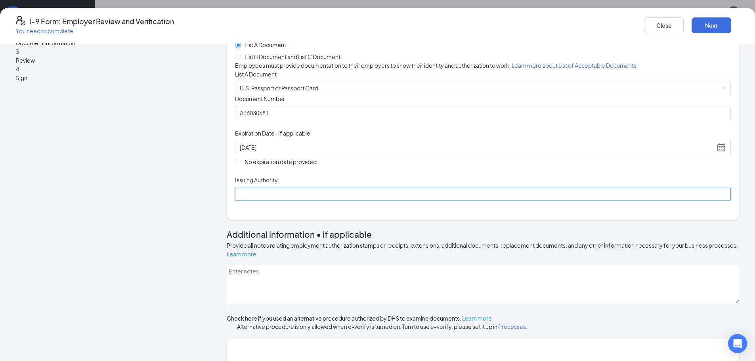
click at [319, 201] on input "Issuing Authority" at bounding box center [483, 194] width 496 height 13
type input "[GEOGRAPHIC_DATA]"
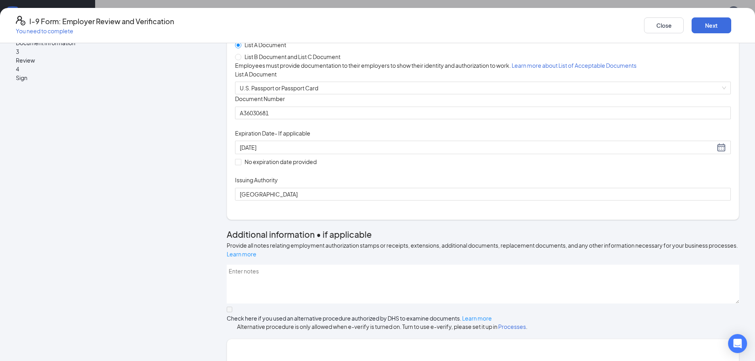
click at [586, 210] on div "Which documents did your new hire bring? [PERSON_NAME] identifies as a [DEMOGRA…" at bounding box center [483, 115] width 496 height 188
click at [692, 30] on button "Next" at bounding box center [712, 25] width 40 height 16
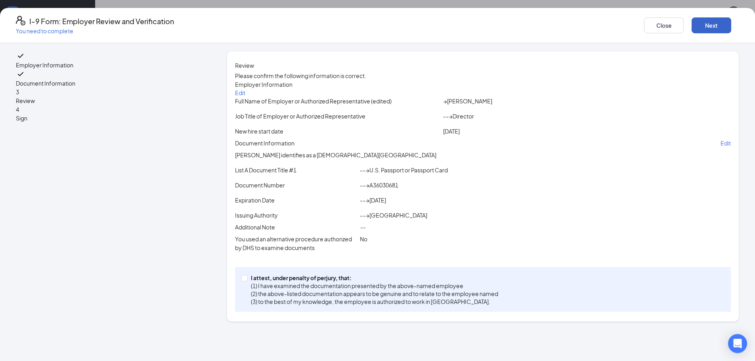
scroll to position [52, 0]
click at [248, 282] on span at bounding box center [244, 278] width 6 height 6
click at [247, 281] on input "I attest, under penalty of [PERSON_NAME], that: (1) I have examined the documen…" at bounding box center [244, 278] width 6 height 6
checkbox input "true"
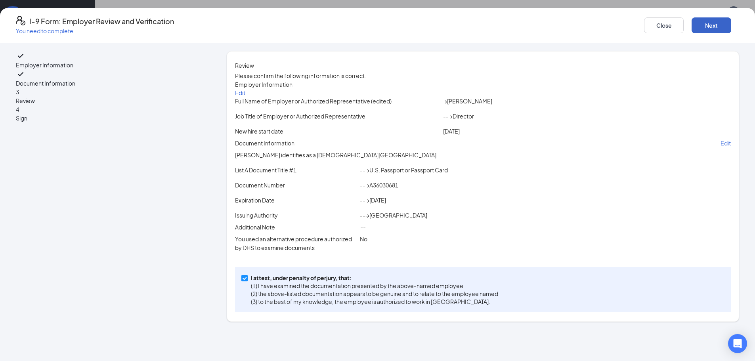
click at [692, 31] on button "Next" at bounding box center [712, 25] width 40 height 16
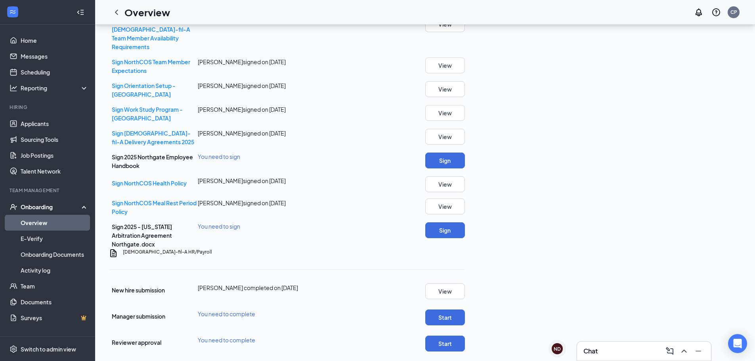
scroll to position [511, 0]
click at [465, 158] on div "Sign NorthCOS [DEMOGRAPHIC_DATA]-fil-A Team Member Availability Requirements [P…" at bounding box center [287, 132] width 356 height 232
click at [465, 155] on button "Sign" at bounding box center [445, 161] width 40 height 16
click at [465, 310] on button "Start" at bounding box center [445, 318] width 40 height 16
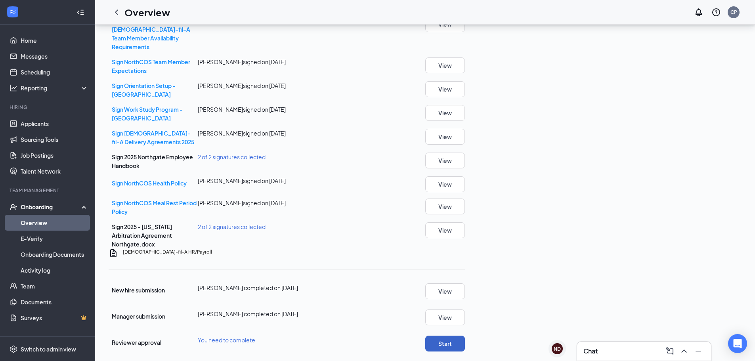
click at [465, 336] on button "Start" at bounding box center [445, 344] width 40 height 16
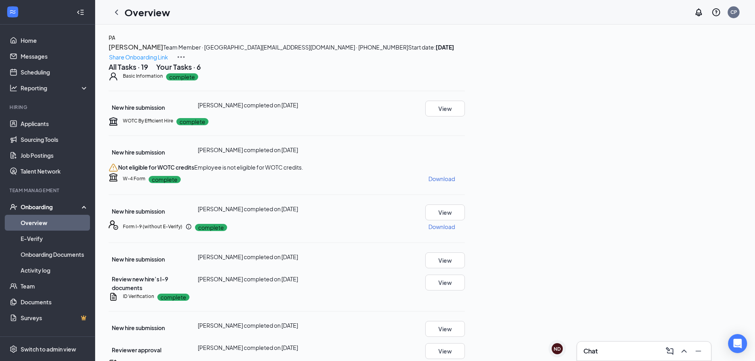
scroll to position [0, 0]
click at [117, 13] on icon "ChevronLeft" at bounding box center [116, 12] width 3 height 5
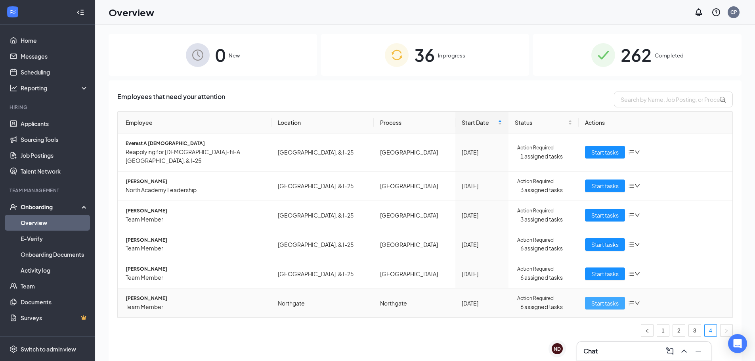
click at [602, 299] on span "Start tasks" at bounding box center [605, 303] width 27 height 9
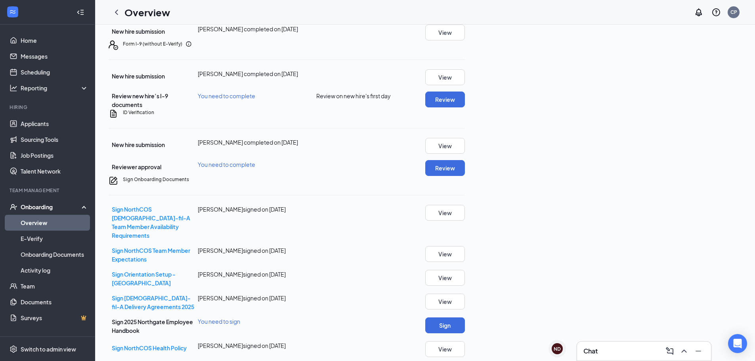
scroll to position [238, 0]
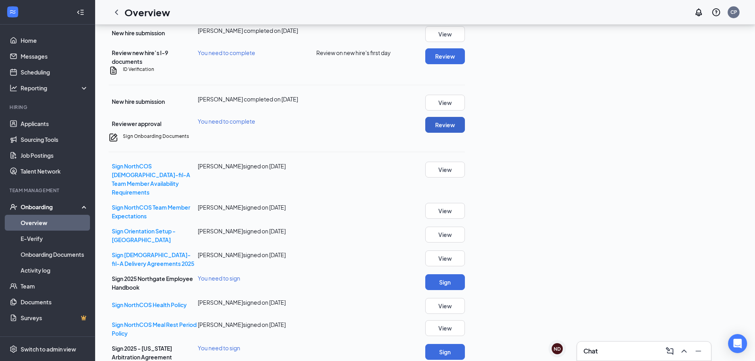
click at [465, 133] on button "Review" at bounding box center [445, 125] width 40 height 16
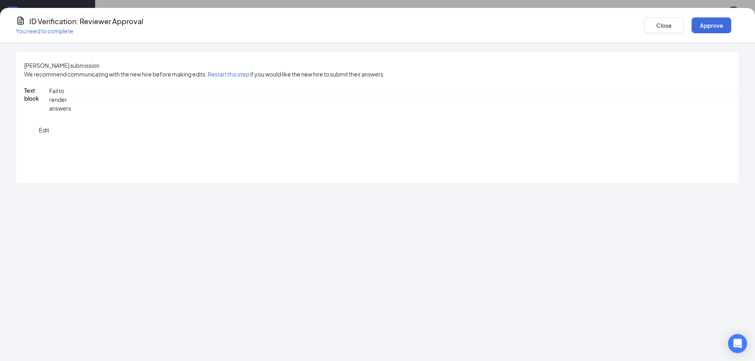
click at [692, 28] on button "Approve" at bounding box center [712, 25] width 40 height 16
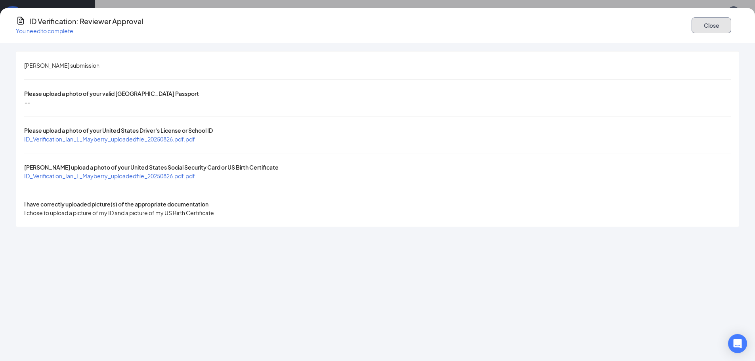
click at [692, 25] on button "Close" at bounding box center [712, 25] width 40 height 16
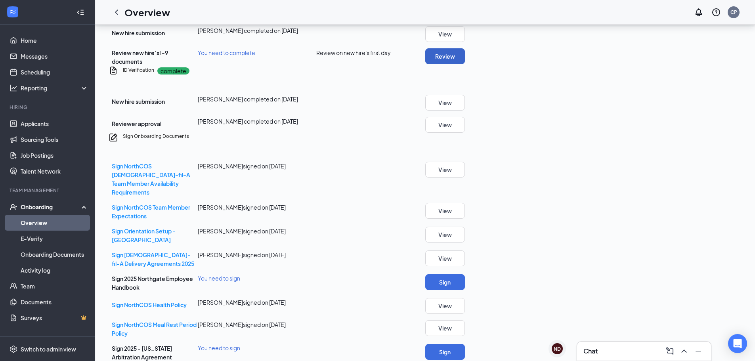
click at [465, 64] on button "Review" at bounding box center [445, 56] width 40 height 16
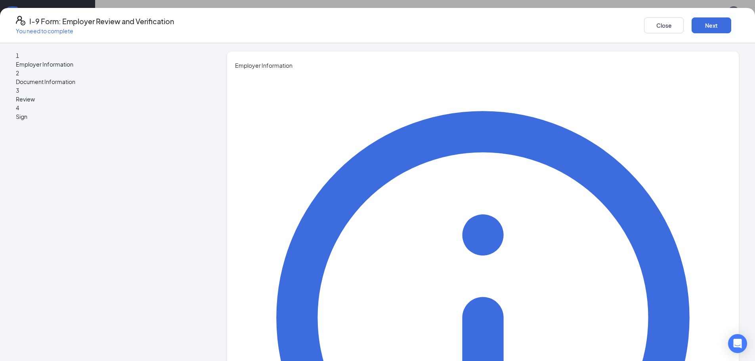
type input "Caleb"
type input "[PERSON_NAME]"
type input "Director"
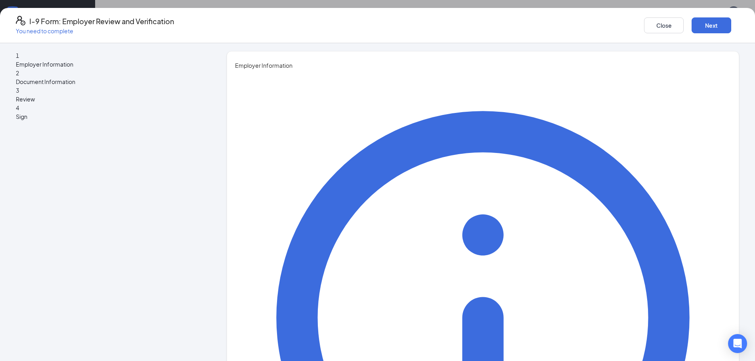
drag, startPoint x: 469, startPoint y: 218, endPoint x: 466, endPoint y: 222, distance: 4.6
click at [692, 23] on button "Next" at bounding box center [712, 25] width 40 height 16
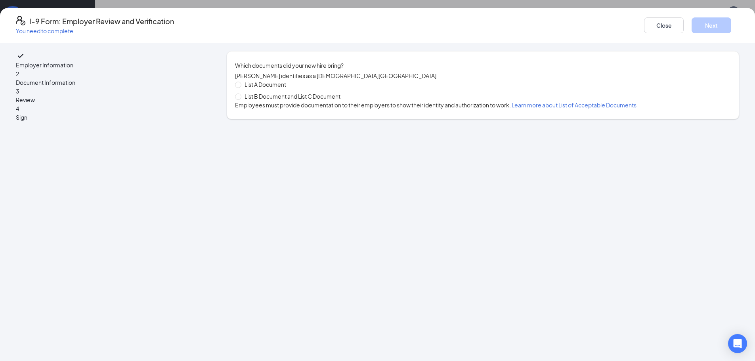
click at [306, 101] on span "List B Document and List C Document" at bounding box center [292, 96] width 102 height 9
click at [241, 99] on input "List B Document and List C Document" at bounding box center [238, 97] width 6 height 6
radio input "true"
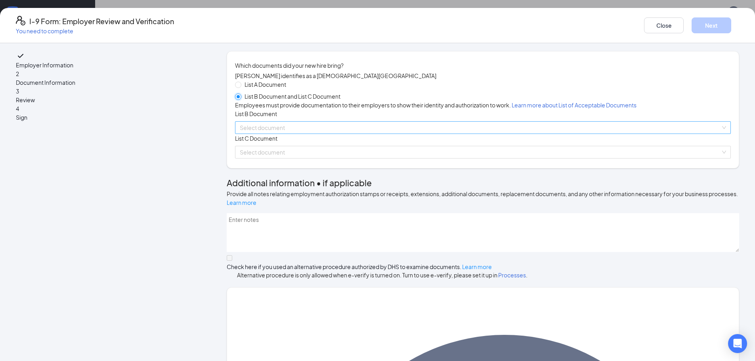
click at [340, 134] on span at bounding box center [480, 128] width 481 height 12
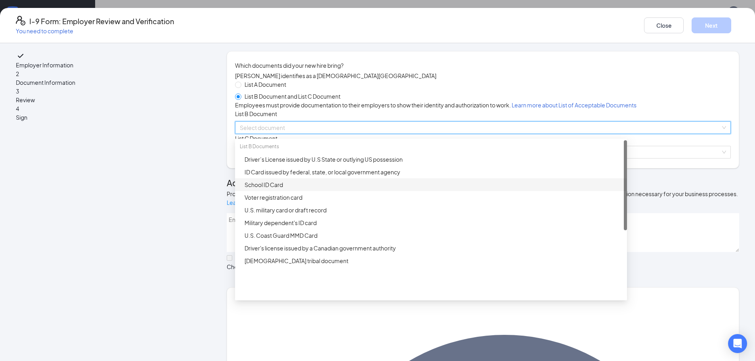
click at [320, 189] on div "School ID Card" at bounding box center [434, 184] width 378 height 9
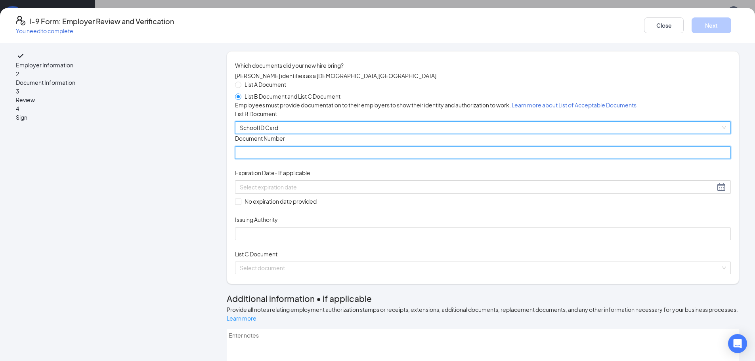
drag, startPoint x: 305, startPoint y: 210, endPoint x: 291, endPoint y: 217, distance: 15.1
click at [305, 159] on input "Document Number" at bounding box center [483, 152] width 496 height 13
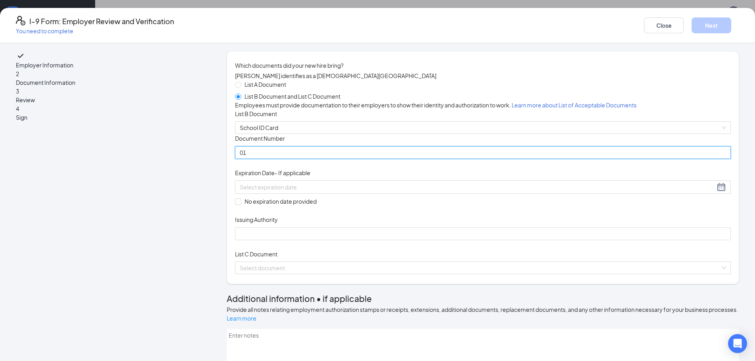
type input "01"
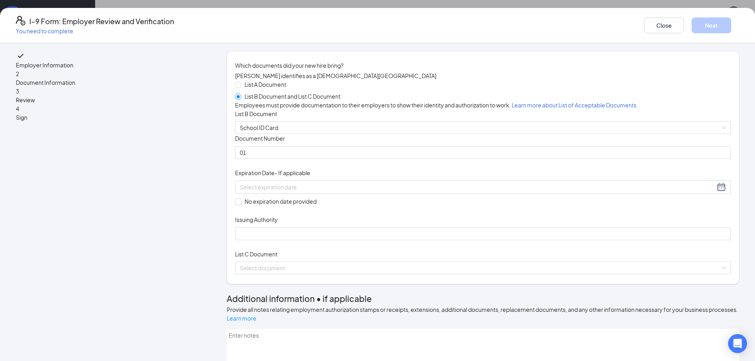
click at [559, 192] on div "List A Document List B Document and List C Document Employees must provide docu…" at bounding box center [483, 177] width 496 height 194
click at [304, 206] on span "No expiration date provided" at bounding box center [280, 201] width 79 height 9
click at [241, 204] on input "No expiration date provided" at bounding box center [238, 202] width 6 height 6
checkbox input "true"
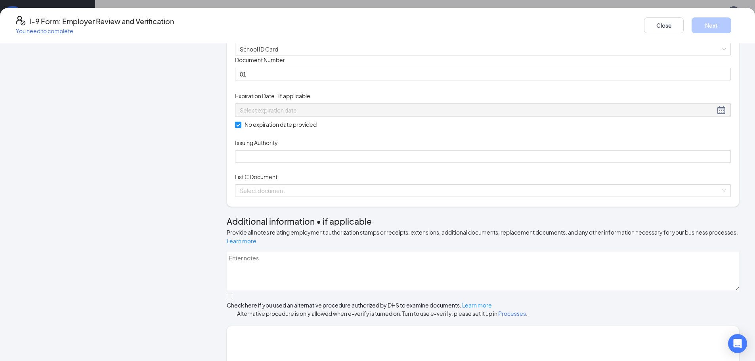
scroll to position [79, 0]
click at [279, 196] on div "List A Document List B Document and List C Document Employees must provide docu…" at bounding box center [483, 98] width 496 height 195
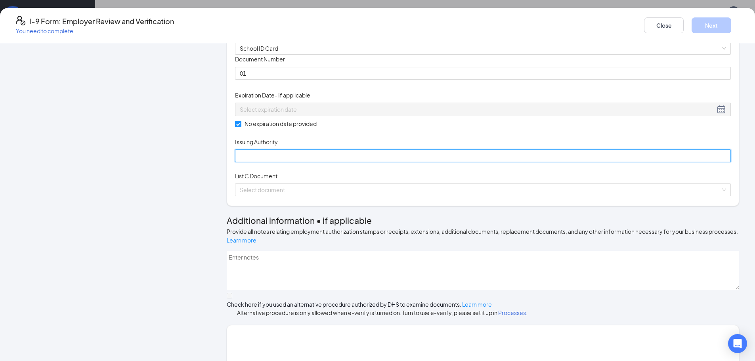
click at [280, 162] on input "Issuing Authority" at bounding box center [483, 155] width 496 height 13
type input "Home School Academy"
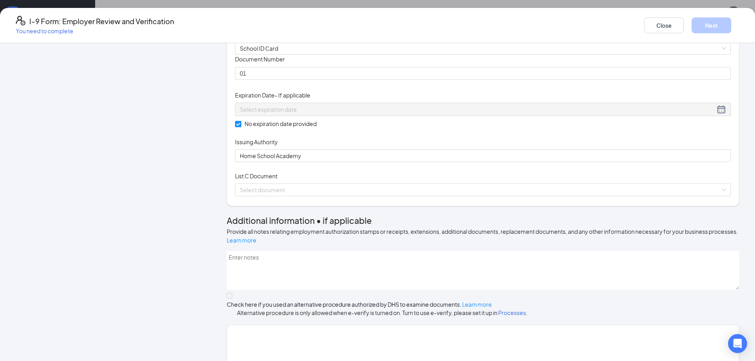
click at [531, 162] on div "Document Title School ID Card Document Number 01 Expiration Date - If applicabl…" at bounding box center [483, 108] width 496 height 107
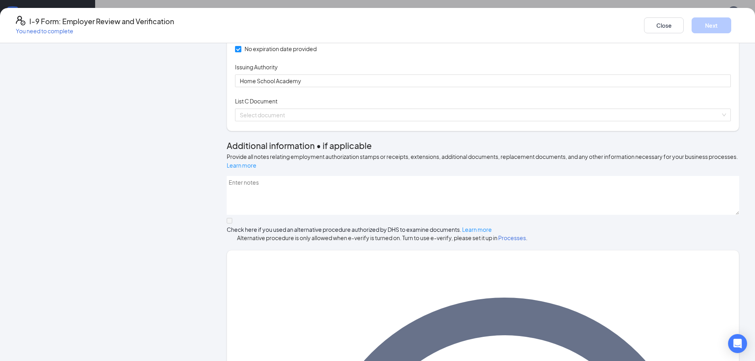
scroll to position [159, 0]
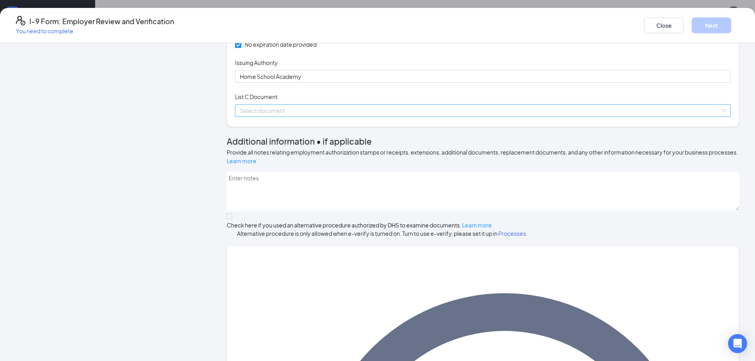
click at [414, 117] on input "search" at bounding box center [480, 111] width 481 height 12
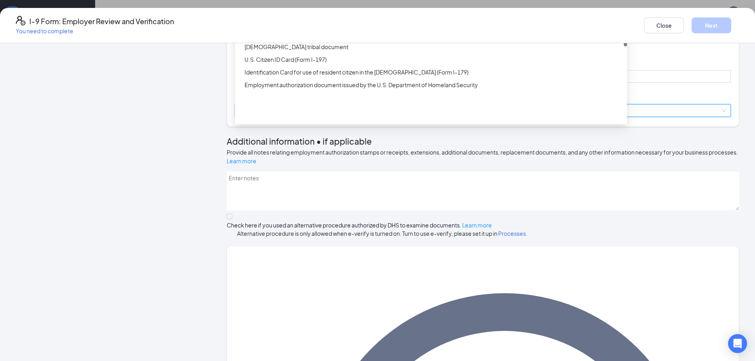
drag, startPoint x: 312, startPoint y: 103, endPoint x: 486, endPoint y: 122, distance: 175.6
click at [312, 13] on div "Certification of Report of Birth issued by the U.S. Department of State (Form D…" at bounding box center [434, 8] width 378 height 9
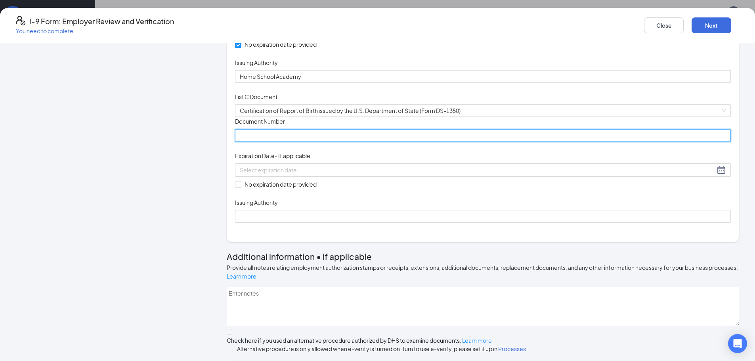
click at [267, 142] on input "Document Number" at bounding box center [483, 135] width 496 height 13
paste input "[PHONE_NUMBER]"
type input "[PHONE_NUMBER]"
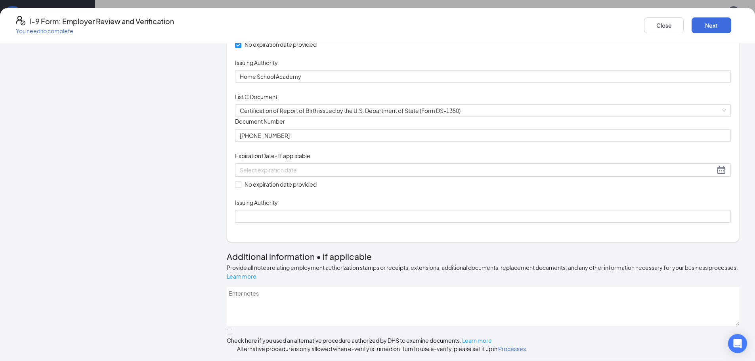
click at [457, 223] on div "Document Title Certification of Report of Birth issued by the U.S. Department o…" at bounding box center [483, 170] width 496 height 106
click at [316, 189] on span "No expiration date provided" at bounding box center [280, 184] width 79 height 9
click at [241, 187] on input "No expiration date provided" at bounding box center [238, 185] width 6 height 6
checkbox input "true"
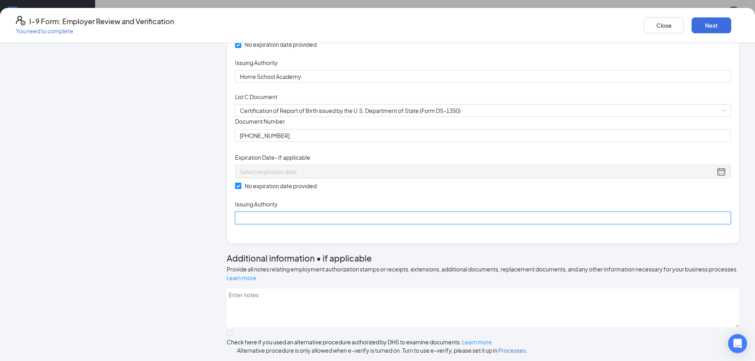
click at [323, 224] on input "Issuing Authority" at bounding box center [483, 218] width 496 height 13
type input "[US_STATE]"
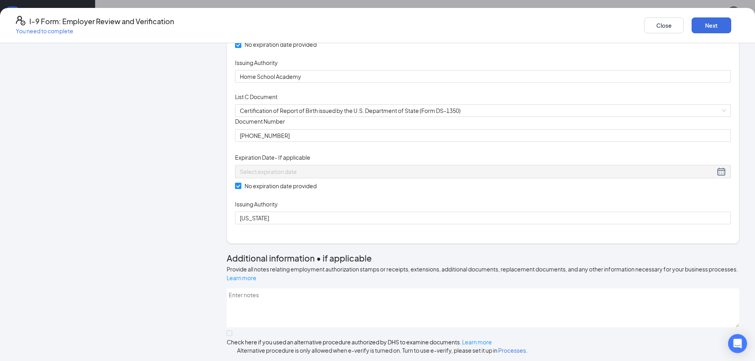
click at [571, 224] on div "Document Title Certification of Report of Birth issued by the U.S. Department o…" at bounding box center [483, 170] width 496 height 107
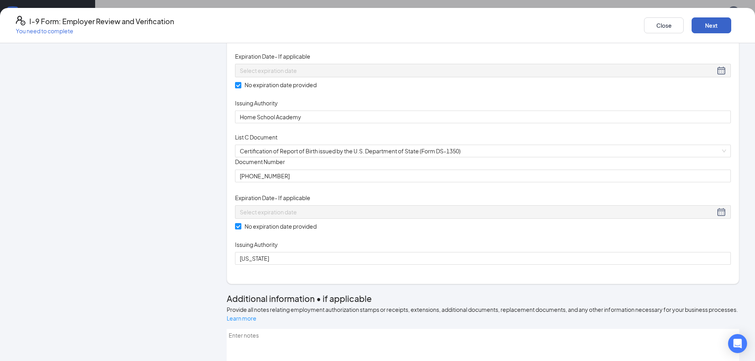
click at [692, 31] on button "Next" at bounding box center [712, 25] width 40 height 16
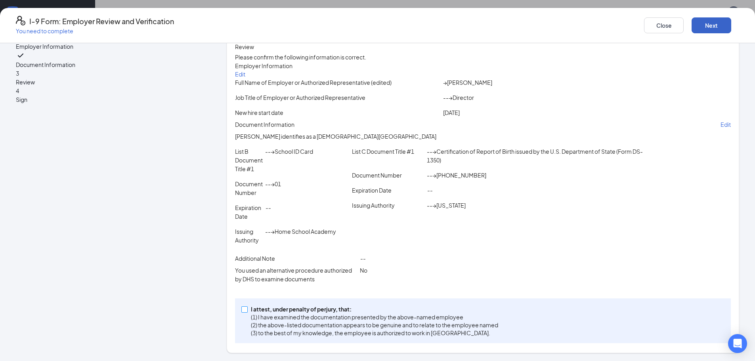
scroll to position [436, 0]
click at [248, 311] on span at bounding box center [244, 310] width 6 height 6
click at [247, 311] on input "I attest, under penalty of [PERSON_NAME], that: (1) I have examined the documen…" at bounding box center [244, 310] width 6 height 6
checkbox input "true"
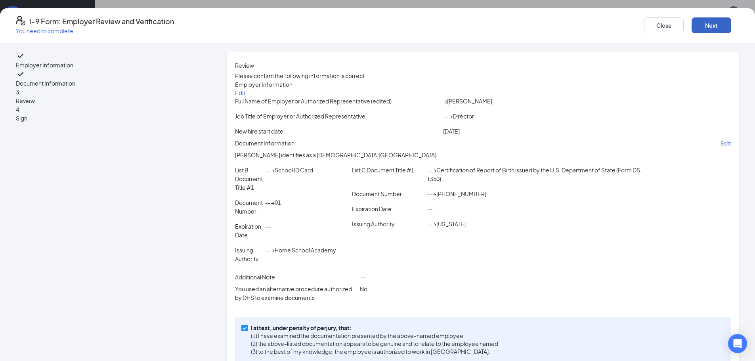
click at [692, 30] on button "Next" at bounding box center [712, 25] width 40 height 16
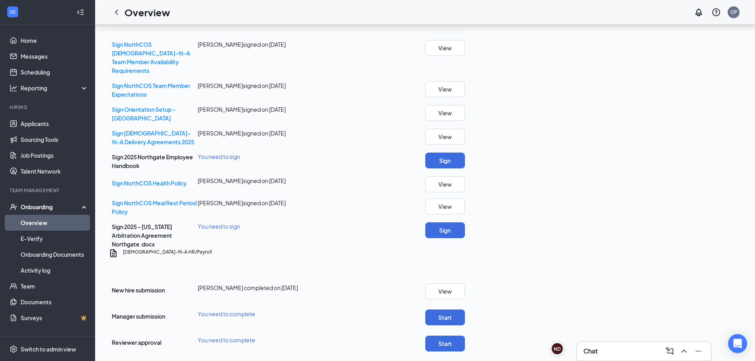
scroll to position [490, 0]
click at [465, 155] on button "Sign" at bounding box center [445, 161] width 40 height 16
click at [465, 310] on button "Start" at bounding box center [445, 318] width 40 height 16
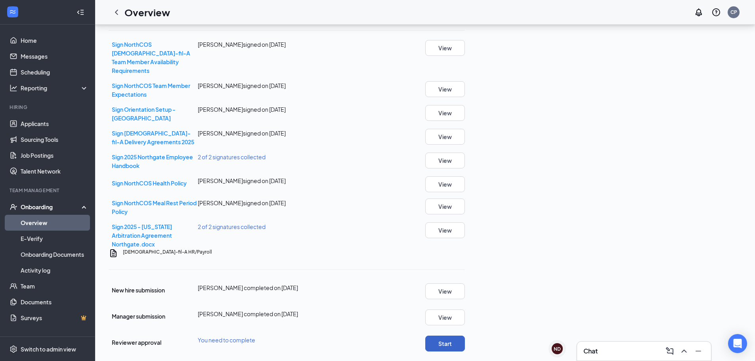
click at [465, 336] on button "Start" at bounding box center [445, 344] width 40 height 16
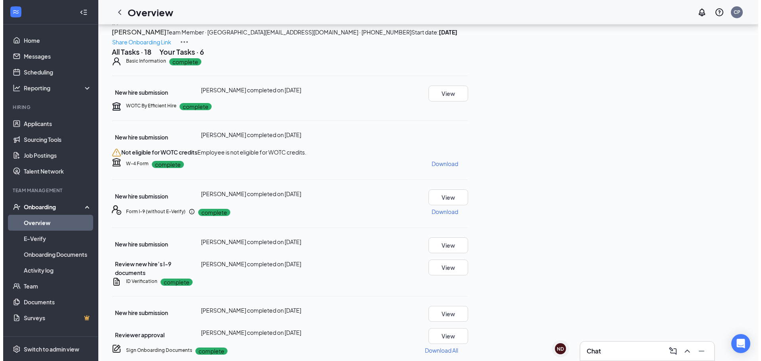
scroll to position [0, 0]
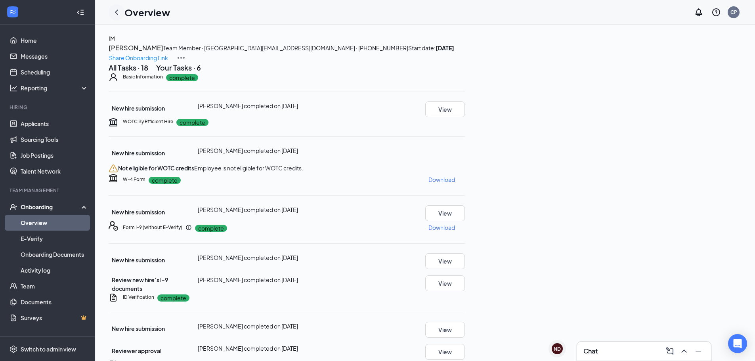
click at [115, 17] on div at bounding box center [117, 12] width 16 height 16
click at [115, 15] on icon "ChevronLeft" at bounding box center [117, 13] width 10 height 10
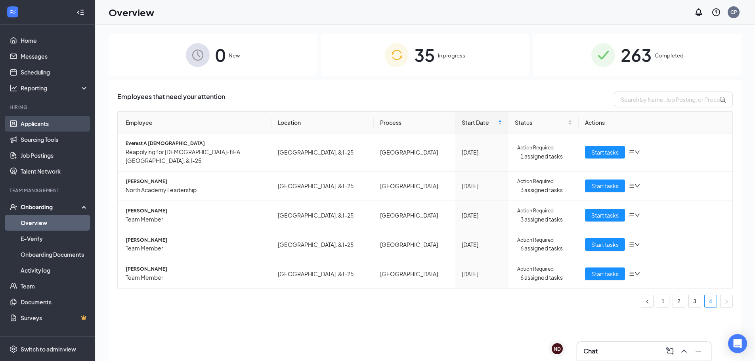
click at [33, 125] on link "Applicants" at bounding box center [55, 124] width 68 height 16
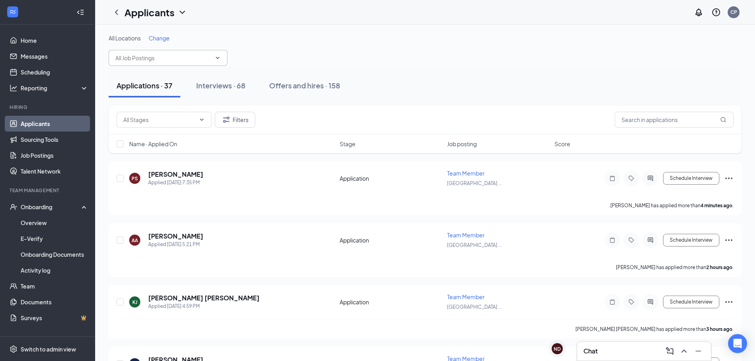
click at [180, 59] on input "text" at bounding box center [163, 58] width 96 height 9
click at [153, 94] on div "Team Member ([GEOGRAPHIC_DATA])" at bounding box center [159, 89] width 100 height 9
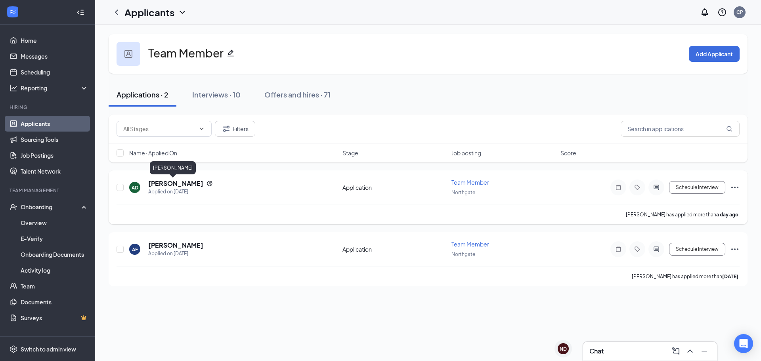
click at [166, 184] on h5 "[PERSON_NAME]" at bounding box center [175, 183] width 55 height 9
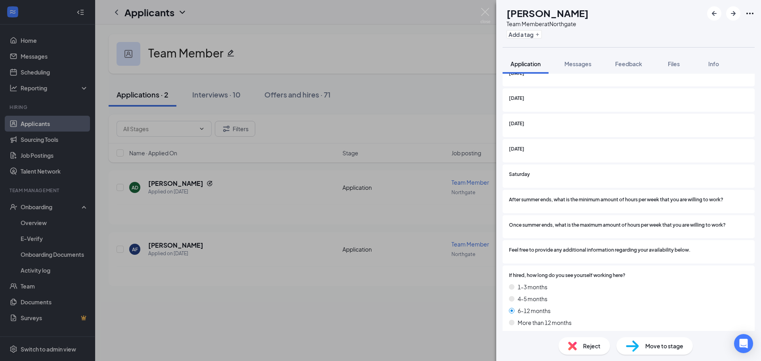
scroll to position [779, 0]
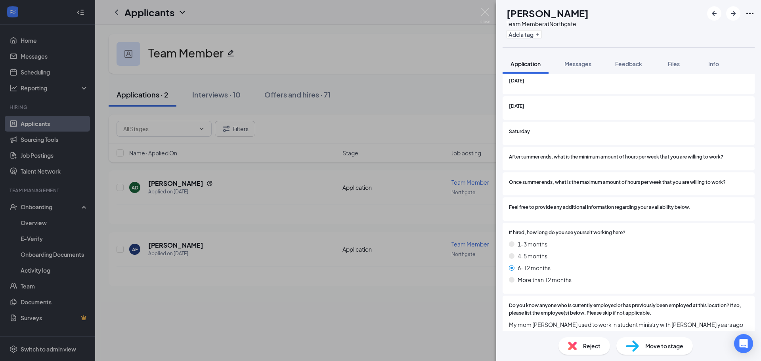
click at [656, 347] on span "Move to stage" at bounding box center [665, 346] width 38 height 9
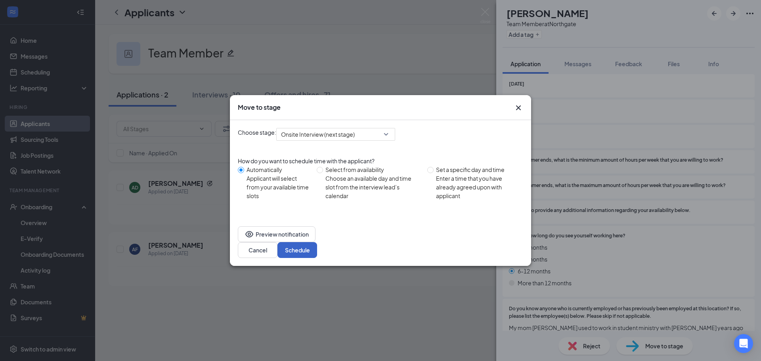
click at [317, 243] on button "Schedule" at bounding box center [298, 250] width 40 height 16
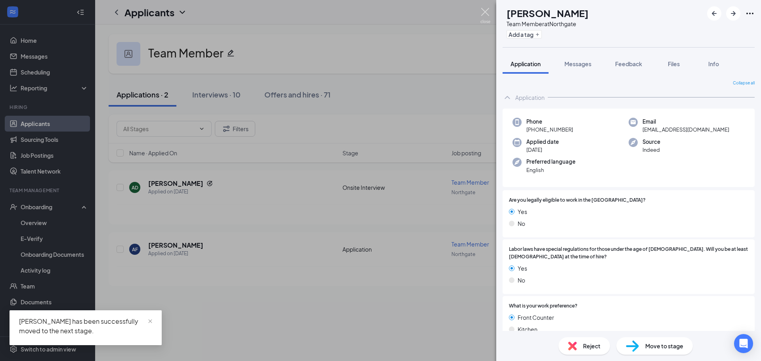
click at [485, 12] on img at bounding box center [486, 15] width 10 height 15
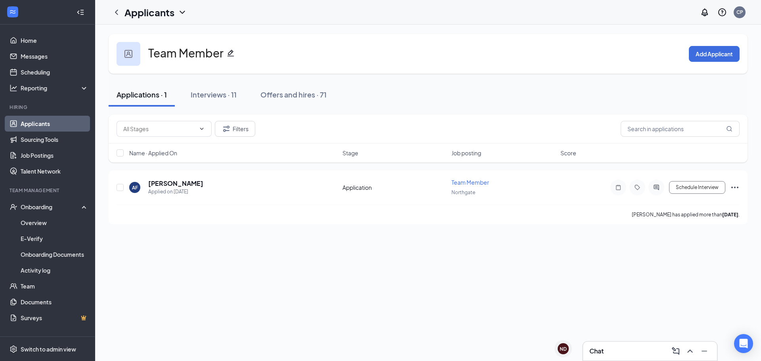
click at [631, 348] on div "Chat" at bounding box center [650, 351] width 121 height 13
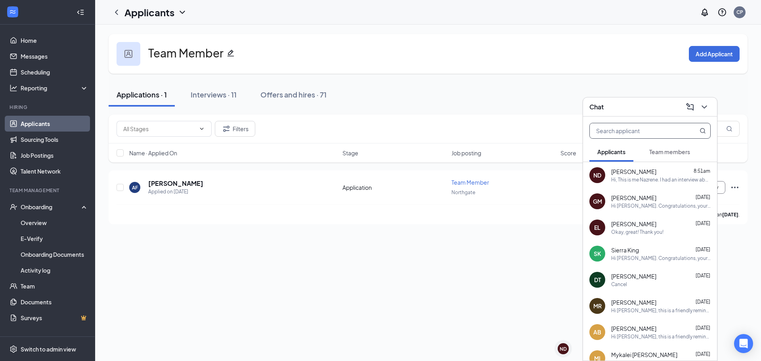
click at [639, 136] on input "text" at bounding box center [637, 130] width 94 height 15
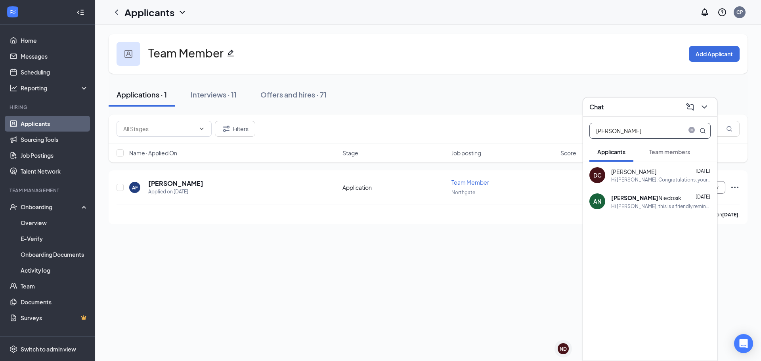
type input "[PERSON_NAME]"
click at [641, 197] on div "[PERSON_NAME]" at bounding box center [646, 198] width 70 height 9
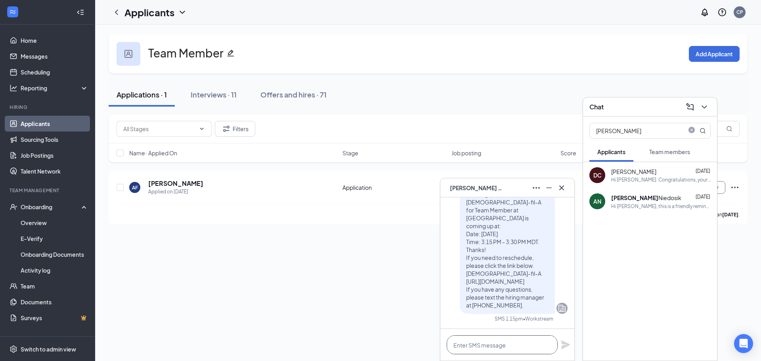
click at [507, 346] on textarea at bounding box center [502, 344] width 111 height 19
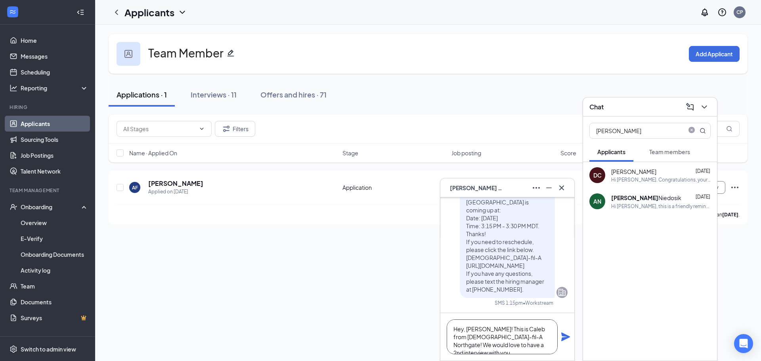
click at [496, 337] on textarea "Hey, [PERSON_NAME]! This is Caleb from [DEMOGRAPHIC_DATA]-fil-A Northgate! We w…" at bounding box center [502, 337] width 111 height 35
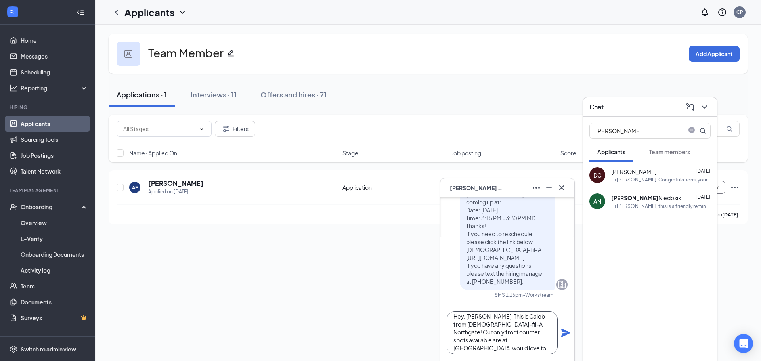
scroll to position [9, 0]
click at [493, 338] on textarea "Hey, [PERSON_NAME]! This is Caleb from [DEMOGRAPHIC_DATA]-fil-A Northgate! Our …" at bounding box center [502, 333] width 111 height 43
click at [496, 338] on textarea "Hey, [PERSON_NAME]! This is Caleb from [DEMOGRAPHIC_DATA]-fil-A Northgate! Our …" at bounding box center [502, 333] width 111 height 43
click at [547, 346] on textarea "Hey, [PERSON_NAME]! This is Caleb from [DEMOGRAPHIC_DATA]-fil-A Northgate! Our …" at bounding box center [502, 333] width 111 height 43
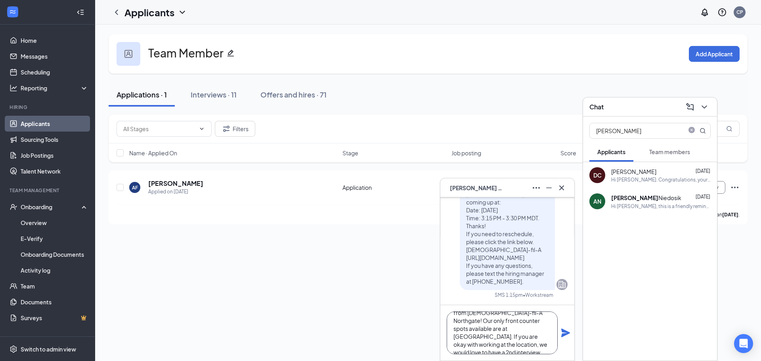
scroll to position [24, 0]
type textarea "Hey, [PERSON_NAME]! This is Caleb from [DEMOGRAPHIC_DATA]-fil-A Northgate! Our …"
click at [565, 333] on icon "Plane" at bounding box center [565, 333] width 9 height 9
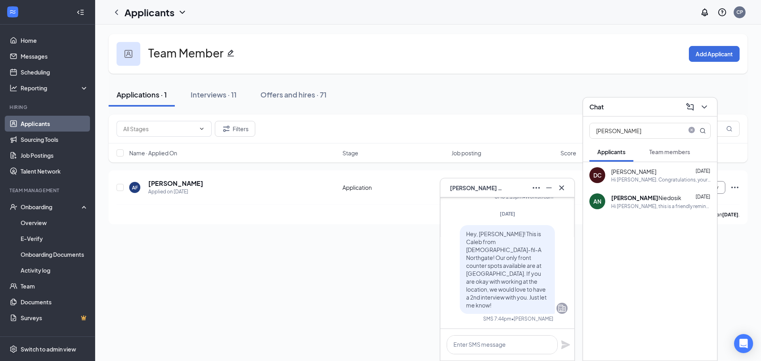
scroll to position [0, 0]
click at [514, 191] on div "AN [PERSON_NAME]" at bounding box center [507, 188] width 121 height 13
